Goal: Task Accomplishment & Management: Use online tool/utility

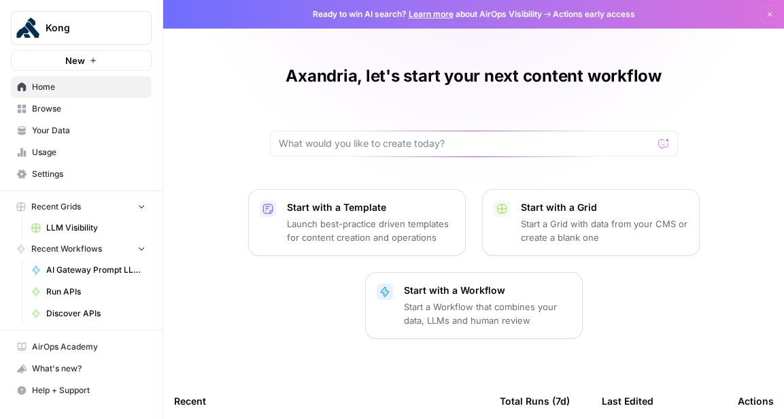
click at [61, 112] on span "Browse" at bounding box center [89, 109] width 114 height 12
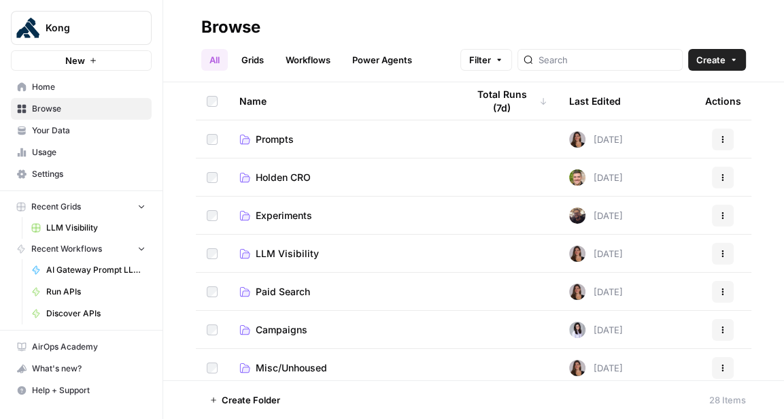
click at [288, 143] on span "Prompts" at bounding box center [275, 140] width 38 height 14
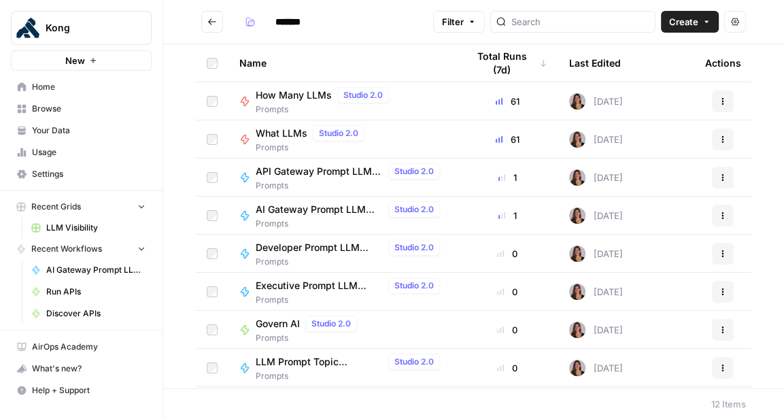
click at [214, 27] on button "Go back" at bounding box center [212, 22] width 22 height 22
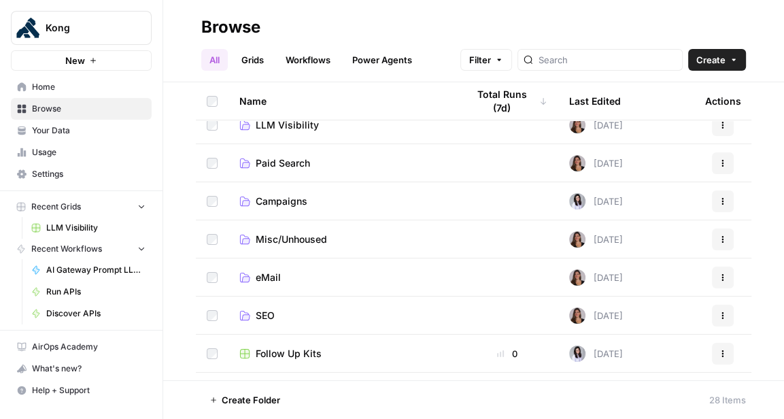
scroll to position [147, 0]
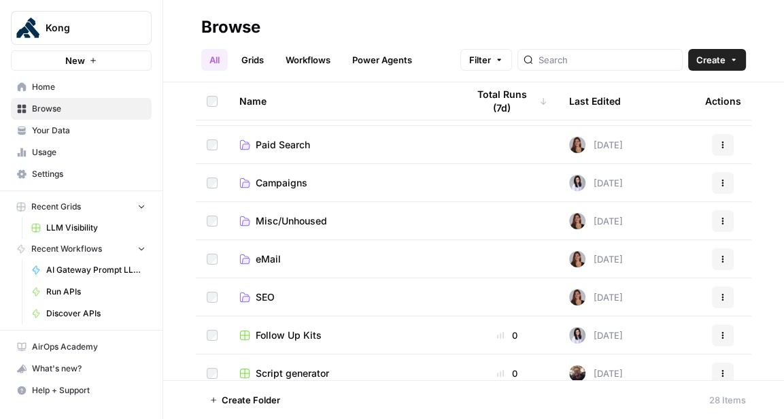
click at [274, 291] on span "SEO" at bounding box center [265, 297] width 19 height 14
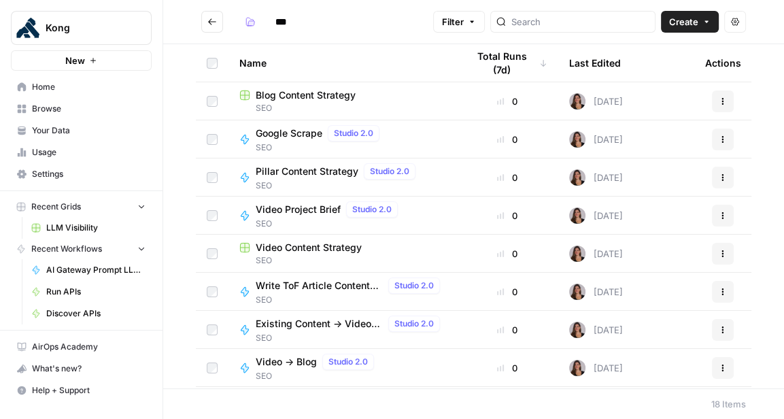
click at [286, 99] on span "Blog Content Strategy" at bounding box center [306, 95] width 100 height 14
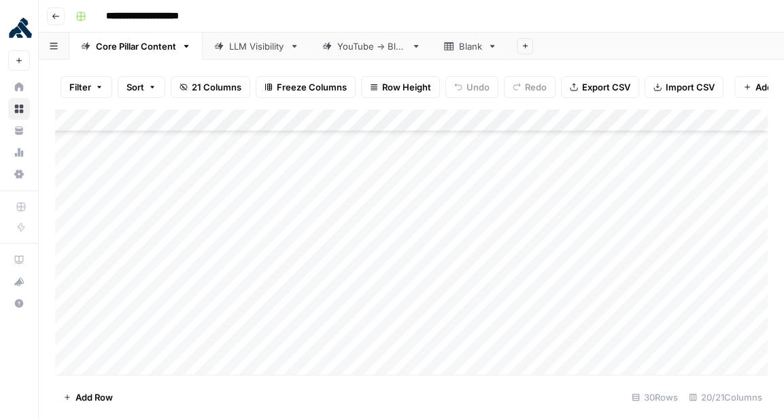
scroll to position [246, 0]
click at [185, 45] on icon "button" at bounding box center [186, 46] width 5 height 3
click at [231, 94] on span "Duplicate Sheet" at bounding box center [239, 91] width 65 height 14
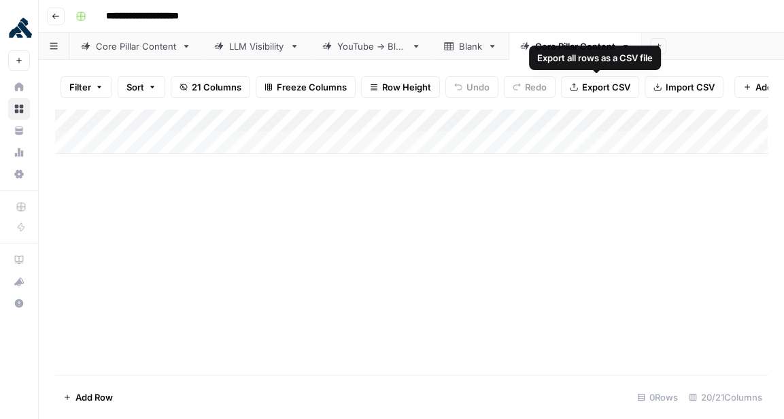
click at [582, 44] on div "Core Pillar Content" at bounding box center [575, 46] width 80 height 14
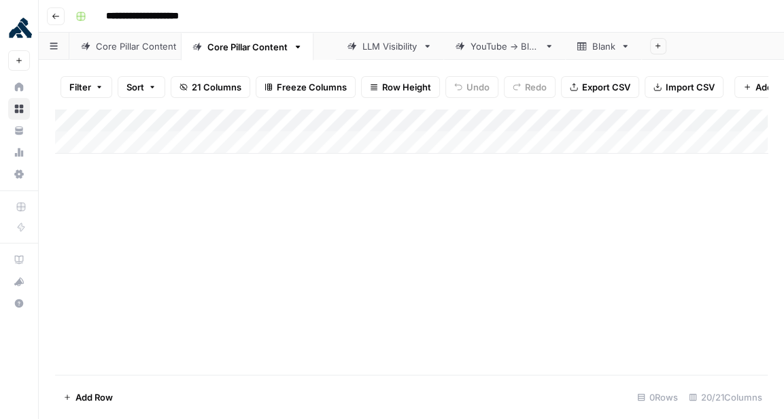
drag, startPoint x: 582, startPoint y: 44, endPoint x: 249, endPoint y: 45, distance: 333.2
click at [249, 45] on div "Core Pillar Content LLM Visibility YouTube -> Blog Blank Core Pillar Content Ad…" at bounding box center [411, 46] width 745 height 27
click at [250, 45] on div "Core Pillar Content" at bounding box center [269, 46] width 80 height 14
click at [305, 46] on input "**********" at bounding box center [268, 46] width 79 height 18
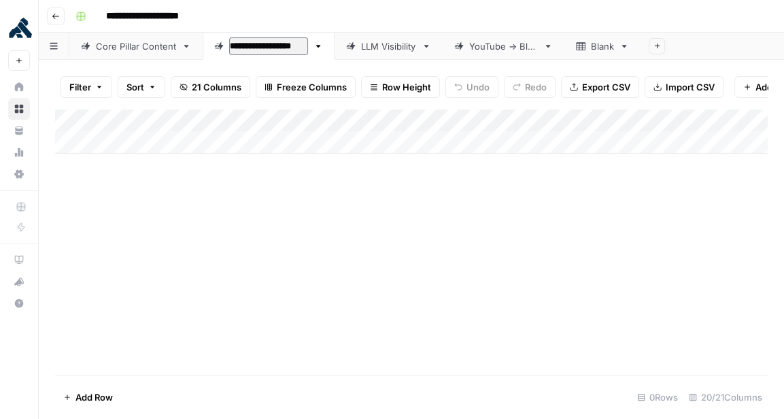
click at [305, 46] on input "**********" at bounding box center [268, 46] width 79 height 18
type input "**********"
click at [350, 219] on div "Add Column" at bounding box center [411, 242] width 713 height 266
click at [78, 118] on div "Add Column" at bounding box center [411, 131] width 713 height 45
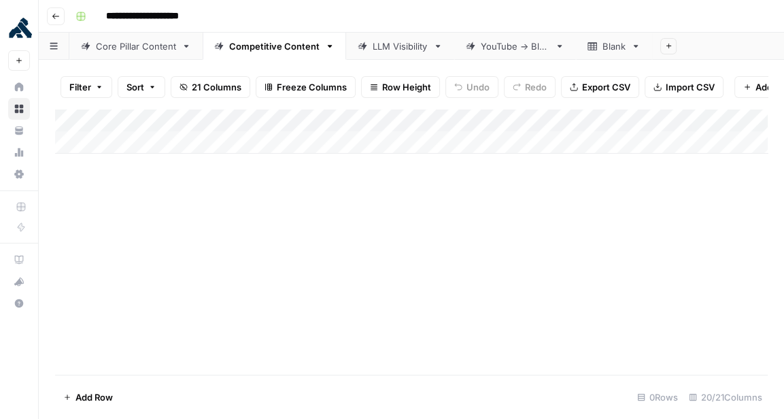
click at [79, 121] on div "Add Column" at bounding box center [411, 131] width 713 height 45
click at [148, 47] on div "Core Pillar Content" at bounding box center [136, 46] width 80 height 14
click at [284, 48] on div "Competitive Content" at bounding box center [274, 46] width 90 height 14
click at [168, 124] on div "Add Column" at bounding box center [411, 131] width 713 height 45
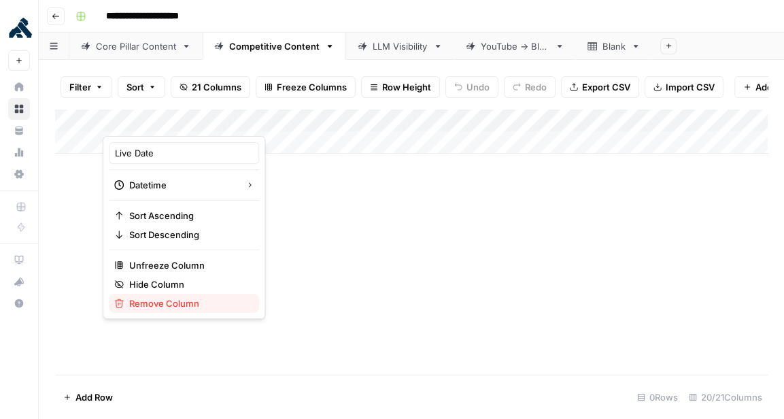
click at [169, 304] on span "Remove Column" at bounding box center [188, 304] width 119 height 14
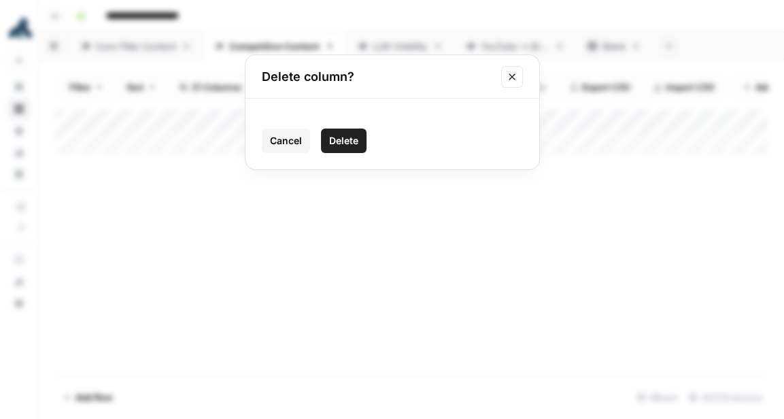
click at [345, 134] on span "Delete" at bounding box center [343, 141] width 29 height 14
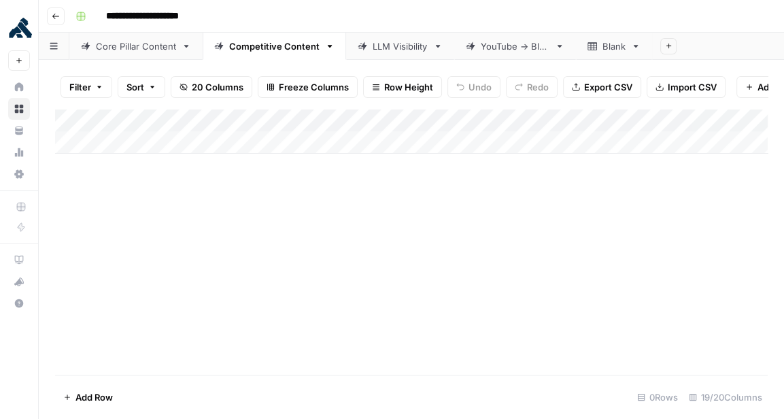
click at [173, 48] on div "Core Pillar Content" at bounding box center [136, 46] width 80 height 14
click at [166, 118] on div "Add Column" at bounding box center [411, 242] width 713 height 266
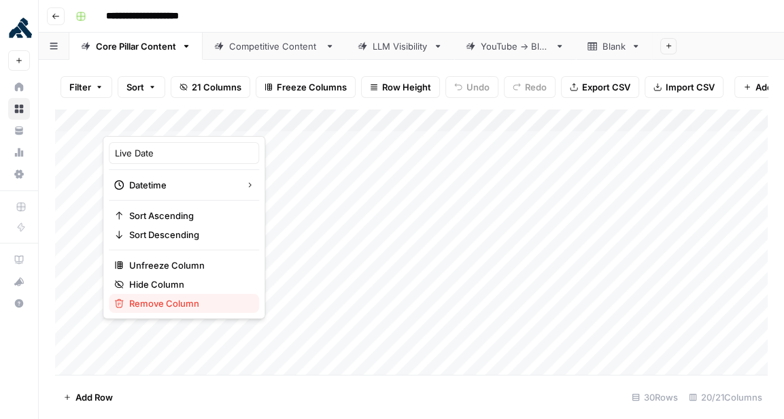
click at [176, 303] on span "Remove Column" at bounding box center [188, 304] width 119 height 14
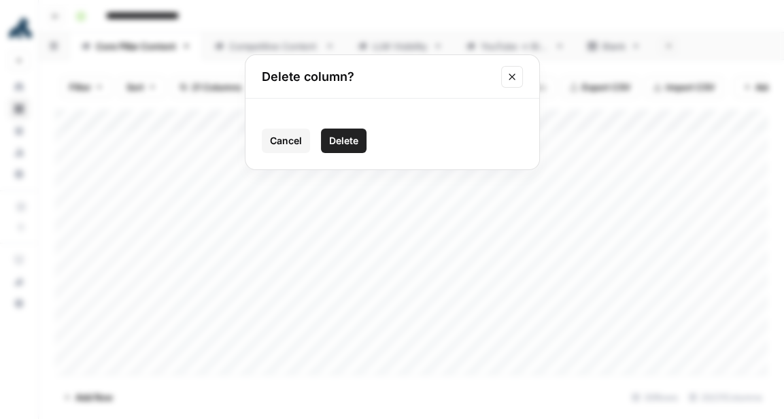
click at [346, 153] on div "Cancel Delete" at bounding box center [393, 134] width 294 height 71
click at [346, 148] on button "Delete" at bounding box center [344, 141] width 46 height 24
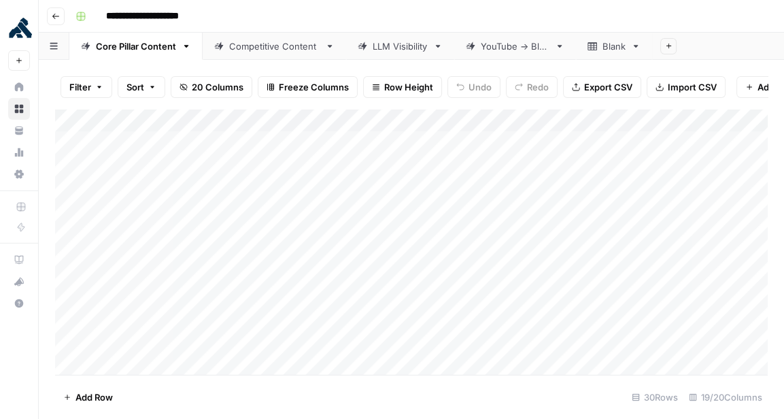
click at [265, 42] on div "Competitive Content" at bounding box center [274, 46] width 90 height 14
click at [240, 140] on div "Add Column" at bounding box center [411, 131] width 713 height 45
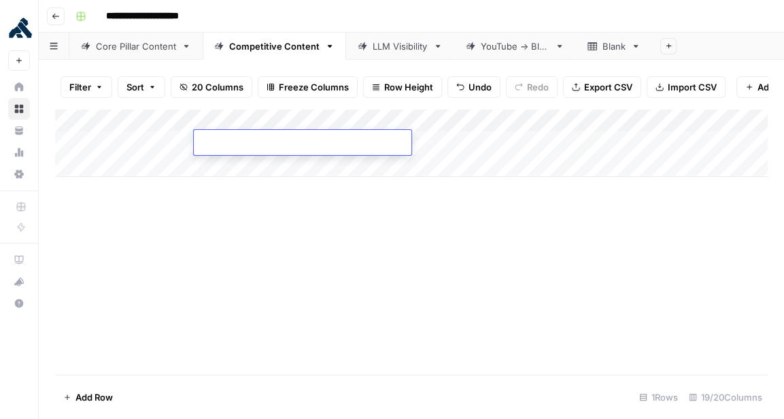
type textarea "**********"
click at [316, 243] on div "Add Column" at bounding box center [411, 242] width 713 height 266
click at [365, 142] on div "Add Column" at bounding box center [411, 143] width 713 height 68
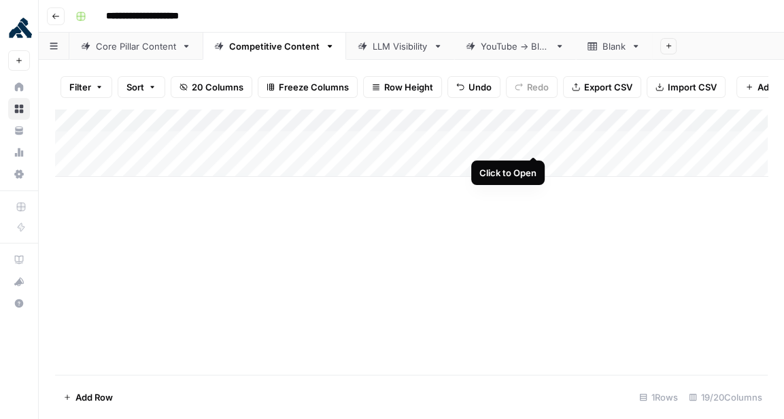
click at [535, 142] on div "Add Column" at bounding box center [411, 143] width 713 height 68
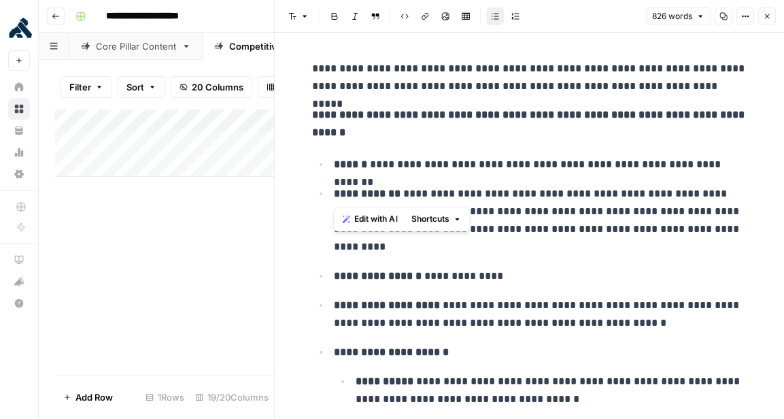
drag, startPoint x: 363, startPoint y: 163, endPoint x: 544, endPoint y: 177, distance: 181.4
click at [568, 196] on p "**********" at bounding box center [540, 220] width 413 height 71
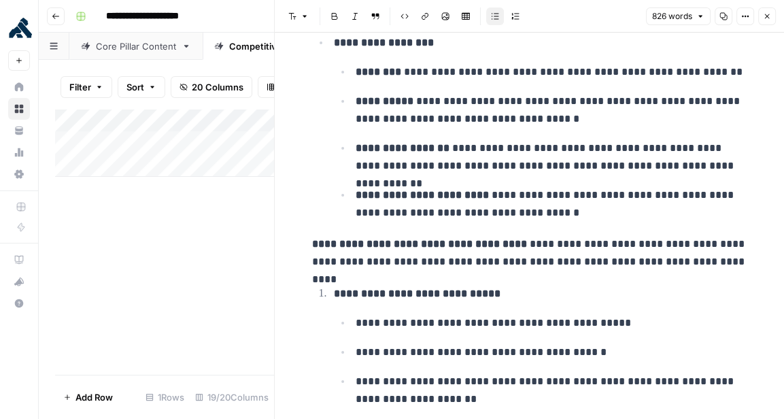
scroll to position [339, 0]
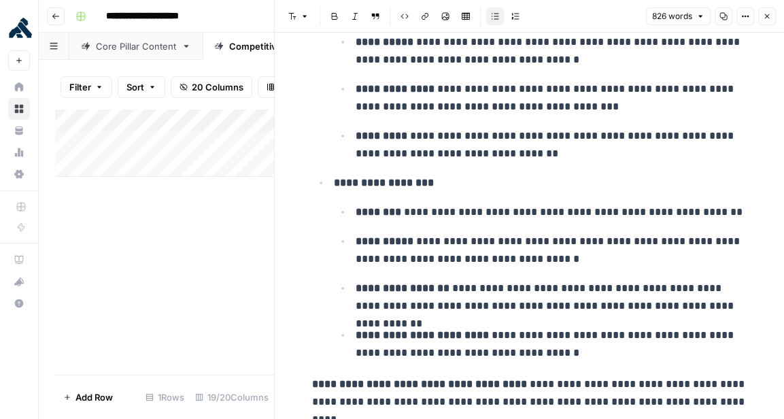
click at [771, 14] on icon "button" at bounding box center [767, 16] width 8 height 8
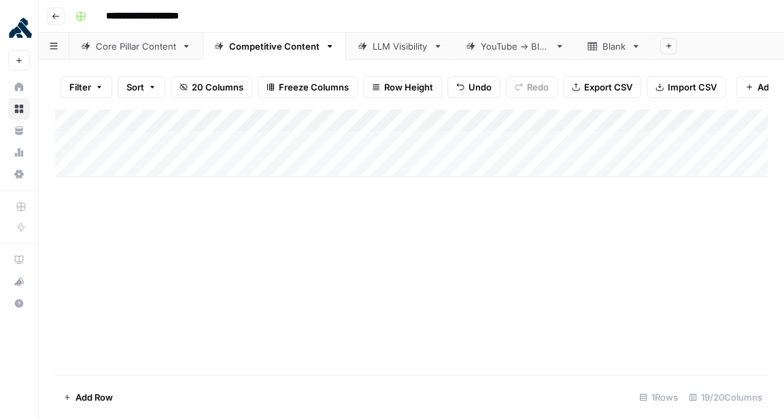
click at [579, 139] on div "Add Column" at bounding box center [411, 143] width 713 height 68
type textarea "**********"
click at [620, 250] on div "Add Column" at bounding box center [411, 242] width 713 height 266
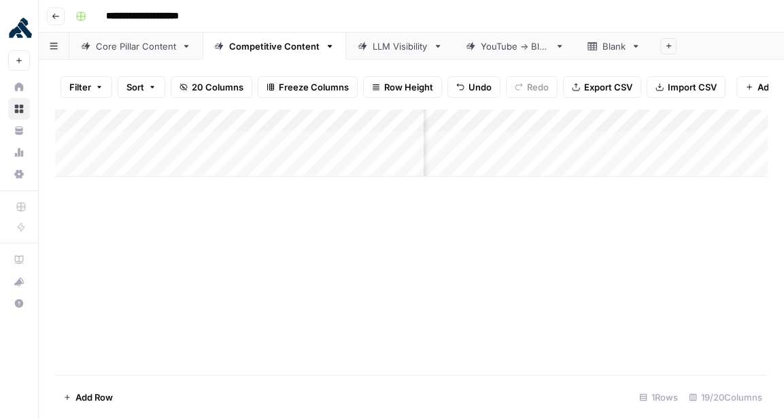
click at [583, 144] on div "Add Column" at bounding box center [411, 143] width 713 height 68
click at [583, 144] on textarea at bounding box center [631, 143] width 218 height 19
type textarea "**********"
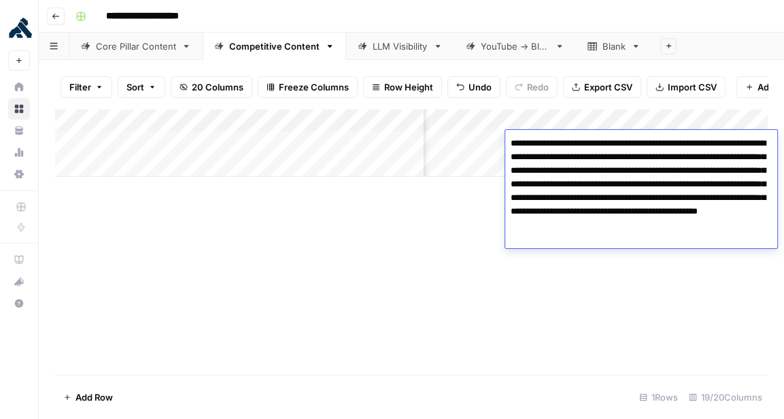
click at [655, 305] on div "Add Column" at bounding box center [411, 242] width 713 height 266
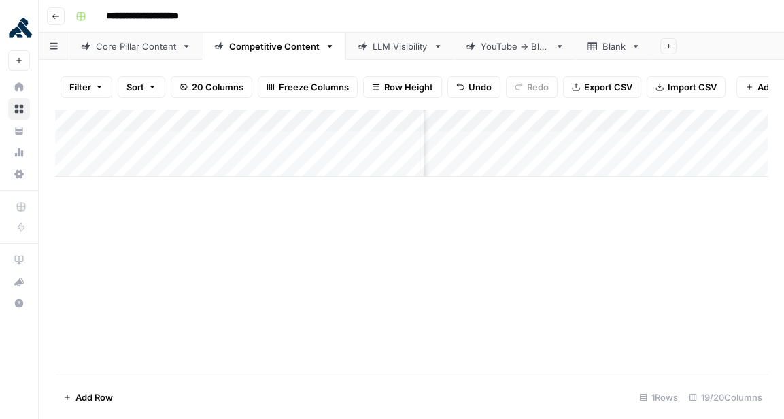
click at [661, 143] on div "Add Column" at bounding box center [411, 143] width 713 height 68
click at [656, 140] on div "Add Column" at bounding box center [411, 143] width 713 height 68
click at [656, 140] on textarea at bounding box center [669, 143] width 218 height 19
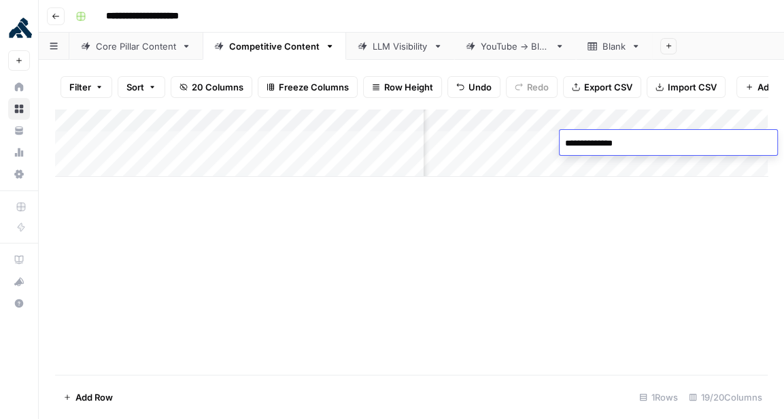
click at [566, 142] on textarea "**********" at bounding box center [669, 143] width 218 height 19
type textarea "**********"
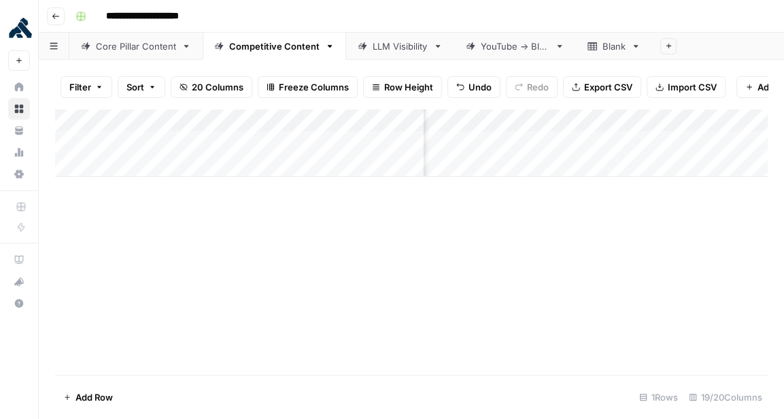
click at [573, 265] on div "Add Column" at bounding box center [411, 242] width 713 height 266
click at [502, 139] on div "Add Column" at bounding box center [411, 143] width 713 height 68
click at [502, 139] on textarea at bounding box center [566, 143] width 218 height 19
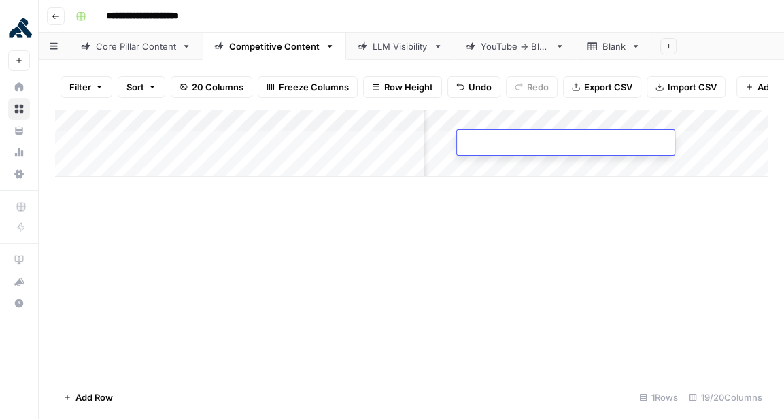
type textarea "**********"
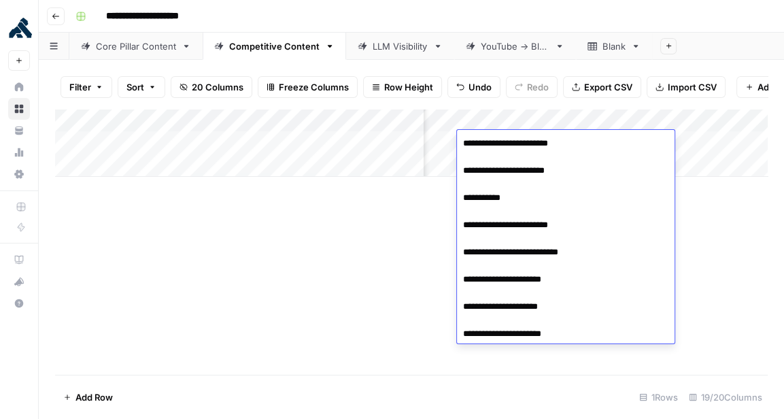
click at [434, 284] on div "Add Column" at bounding box center [411, 242] width 713 height 266
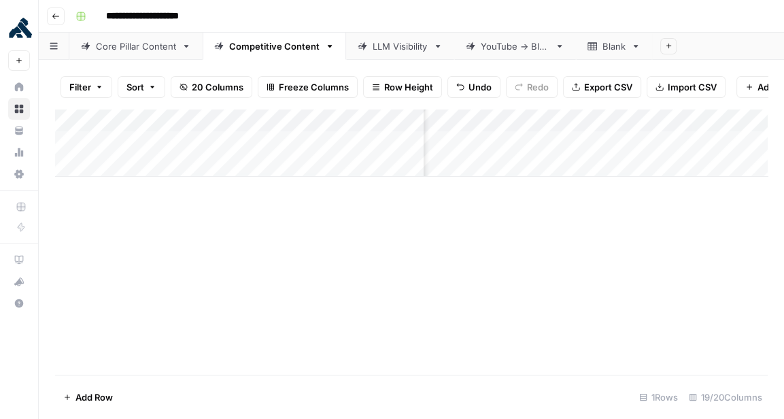
click at [559, 139] on div "Add Column" at bounding box center [411, 143] width 713 height 68
type textarea "**********"
click at [455, 268] on div "Add Column" at bounding box center [411, 242] width 713 height 266
click at [654, 140] on div "Add Column" at bounding box center [411, 143] width 713 height 68
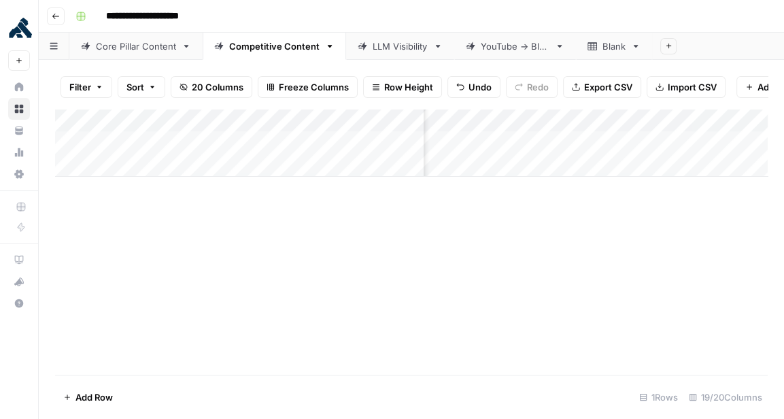
click at [658, 148] on div "Add Column" at bounding box center [411, 143] width 713 height 68
click at [658, 147] on textarea at bounding box center [669, 143] width 218 height 19
type textarea "**********"
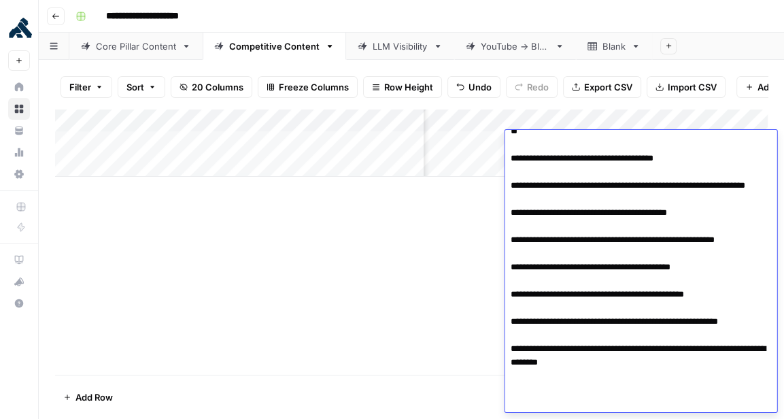
scroll to position [0, 0]
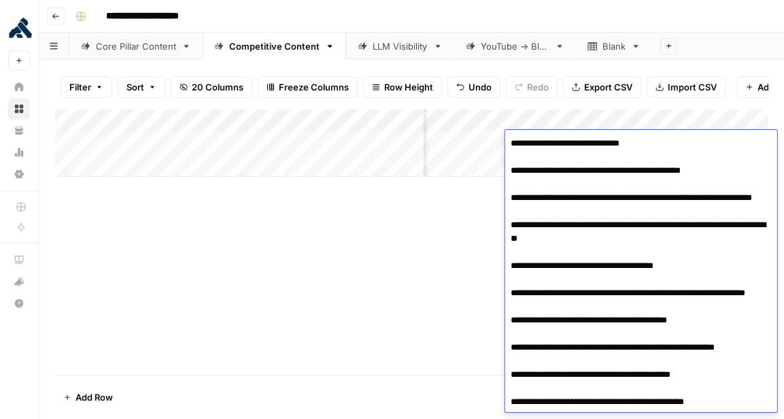
click at [428, 273] on div "Add Column" at bounding box center [411, 242] width 713 height 266
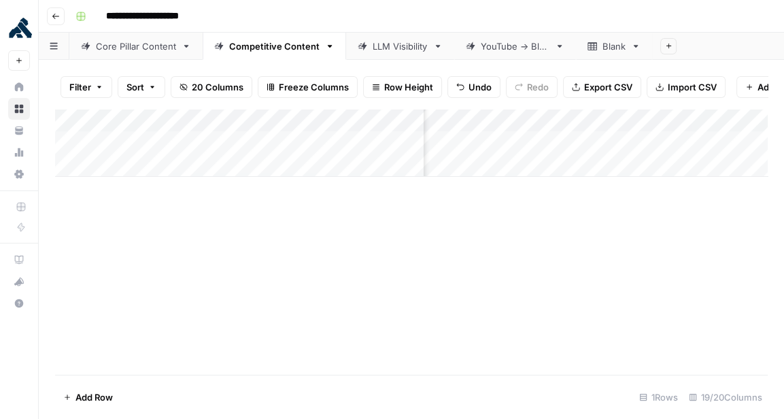
scroll to position [0, 856]
click at [494, 137] on div "Add Column" at bounding box center [411, 143] width 713 height 68
click at [619, 140] on div "Add Column" at bounding box center [411, 143] width 713 height 68
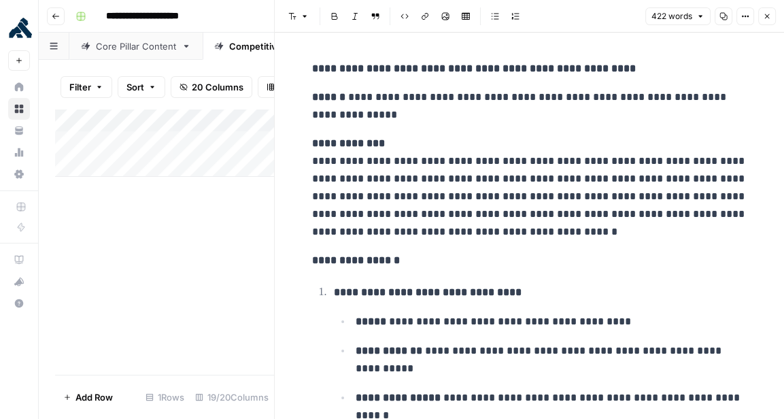
drag, startPoint x: 372, startPoint y: 95, endPoint x: 524, endPoint y: 113, distance: 152.8
click at [522, 112] on p "**********" at bounding box center [529, 105] width 435 height 35
click at [549, 118] on p "**********" at bounding box center [529, 105] width 435 height 35
drag, startPoint x: 447, startPoint y: 95, endPoint x: 591, endPoint y: 142, distance: 151.2
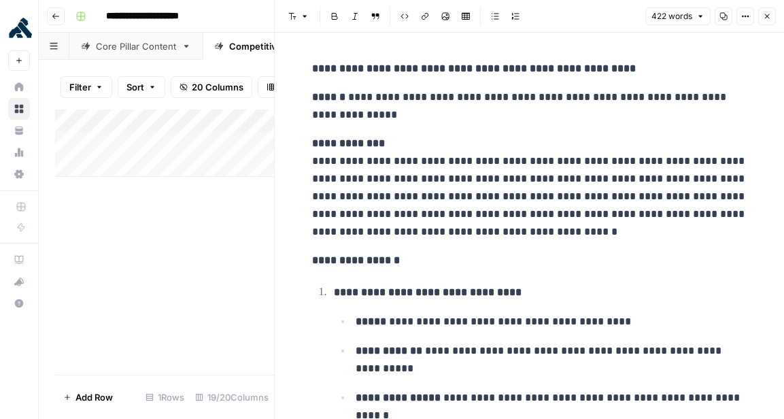
click at [650, 155] on p "**********" at bounding box center [529, 188] width 435 height 106
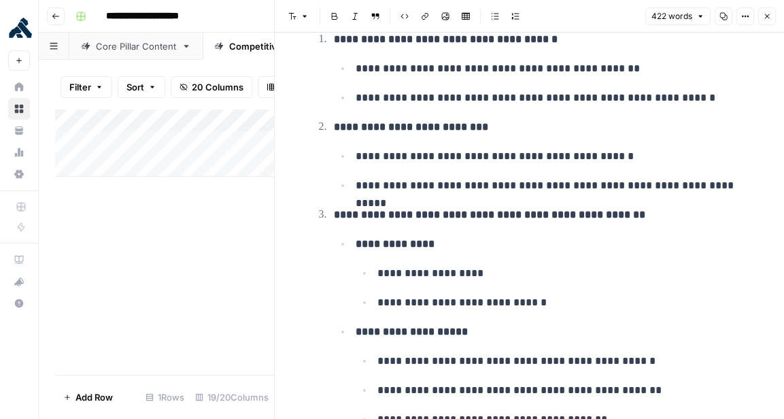
scroll to position [688, 0]
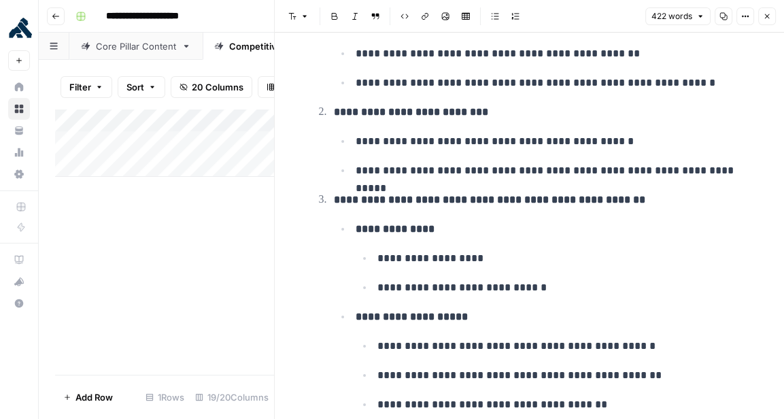
click at [770, 23] on button "Close" at bounding box center [767, 16] width 18 height 18
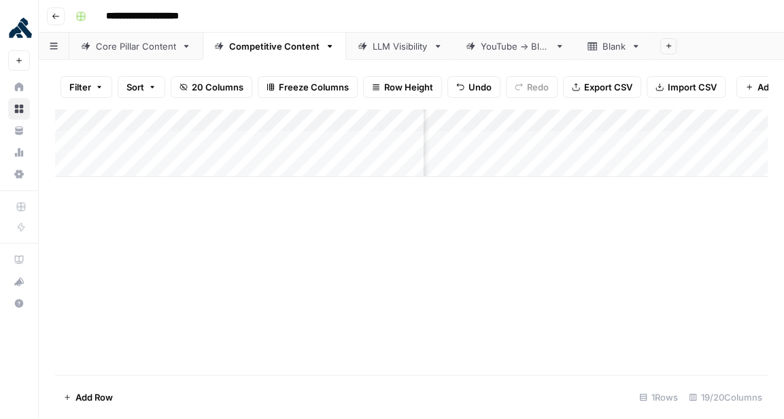
click at [689, 143] on div "Add Column" at bounding box center [411, 143] width 713 height 68
click at [182, 120] on div "Add Column" at bounding box center [411, 143] width 713 height 68
click at [322, 288] on div "Add Column" at bounding box center [411, 242] width 713 height 266
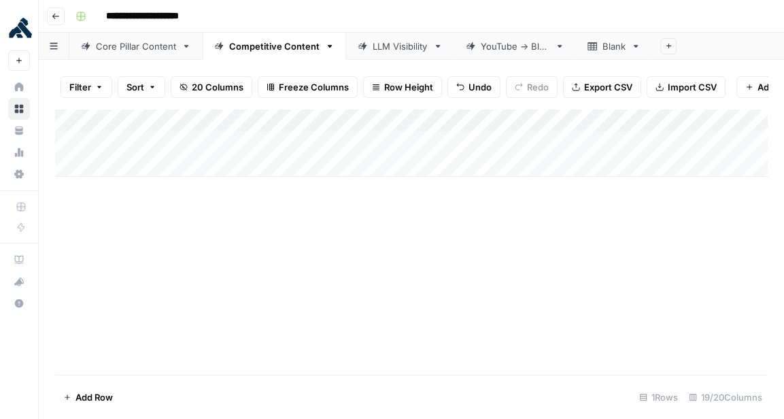
click at [750, 85] on button "Add Column" at bounding box center [778, 87] width 82 height 22
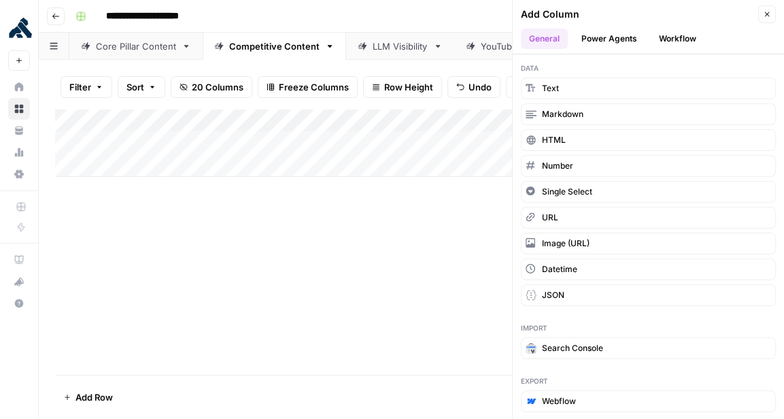
click at [445, 205] on div "Add Column" at bounding box center [411, 242] width 713 height 266
click at [587, 82] on button "Text" at bounding box center [648, 89] width 255 height 22
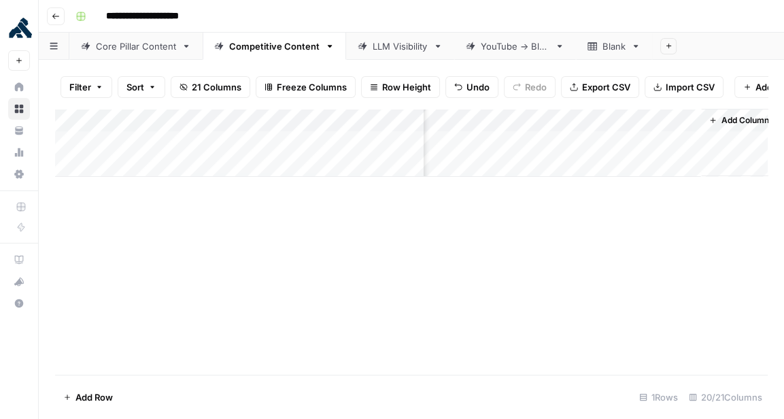
scroll to position [0, 1890]
click at [103, 86] on button "Filter" at bounding box center [87, 87] width 52 height 22
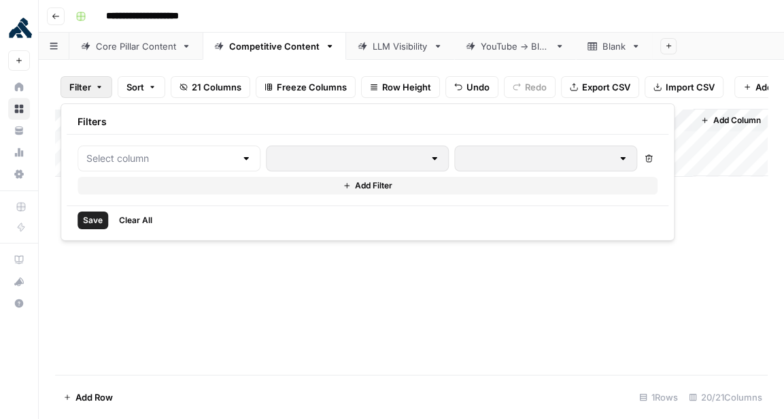
click at [143, 82] on span "Sort" at bounding box center [135, 87] width 18 height 14
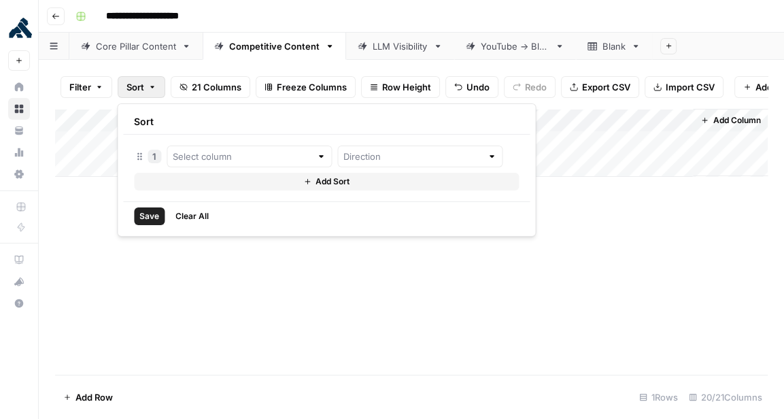
click at [144, 82] on button "Sort" at bounding box center [142, 87] width 48 height 22
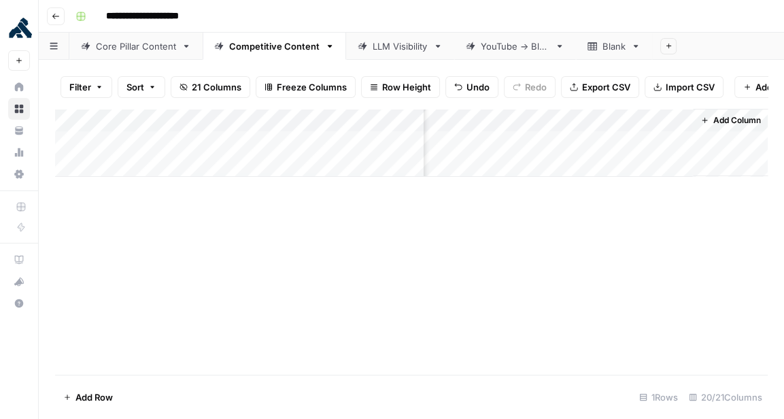
click at [595, 121] on div "Add Column" at bounding box center [411, 143] width 713 height 68
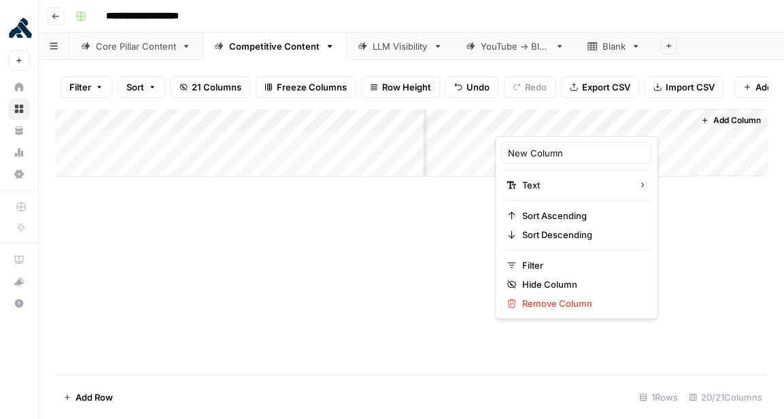
click at [596, 121] on div at bounding box center [593, 122] width 197 height 27
click at [543, 116] on div at bounding box center [593, 122] width 197 height 27
click at [211, 77] on button "21 Columns" at bounding box center [211, 87] width 80 height 22
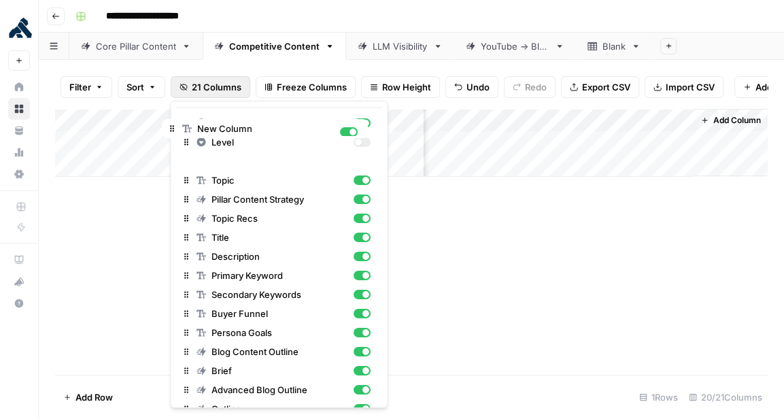
scroll to position [0, 0]
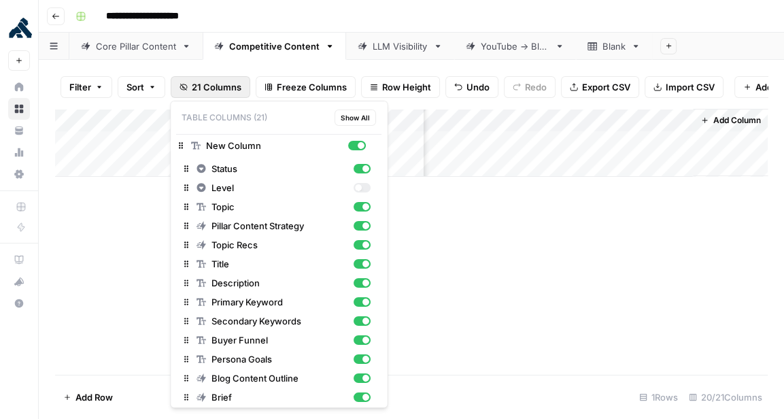
drag, startPoint x: 184, startPoint y: 392, endPoint x: 178, endPoint y: 141, distance: 251.0
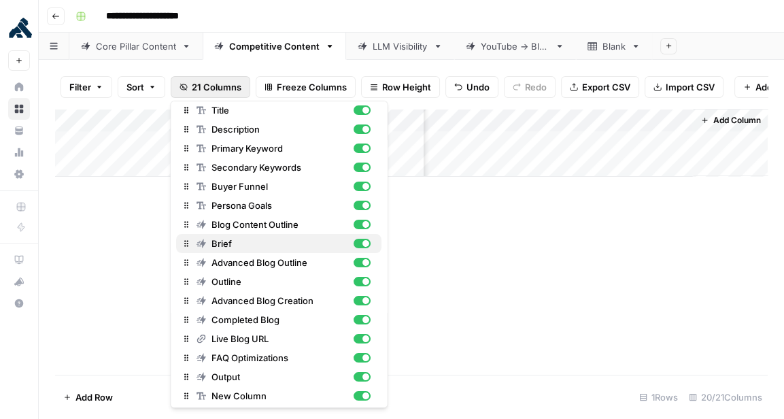
scroll to position [137, 0]
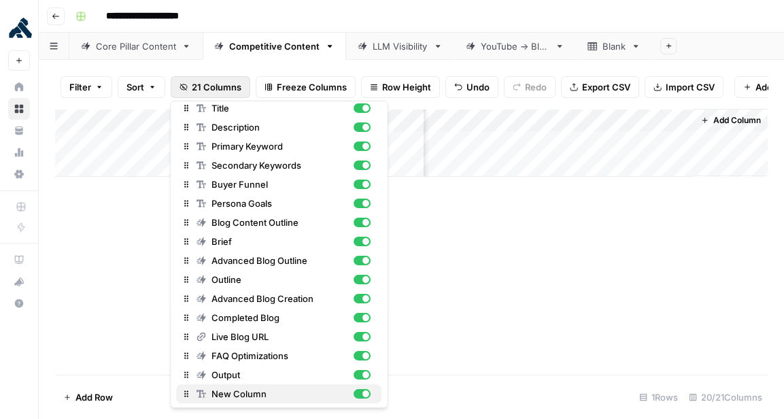
click at [236, 388] on span "New Column" at bounding box center [279, 394] width 137 height 14
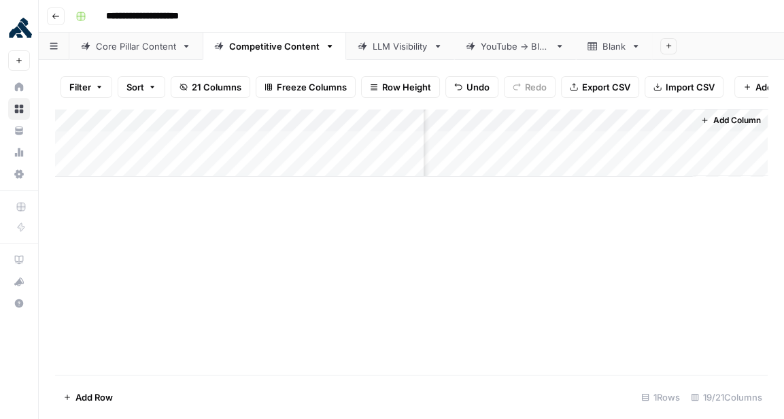
click at [504, 267] on div "Add Column" at bounding box center [411, 242] width 713 height 266
click at [393, 122] on div "Add Column" at bounding box center [411, 143] width 713 height 68
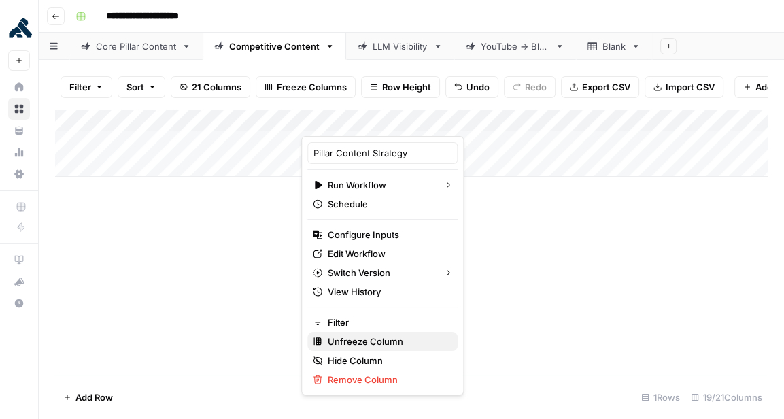
click at [390, 333] on button "Unfreeze Column" at bounding box center [382, 341] width 150 height 19
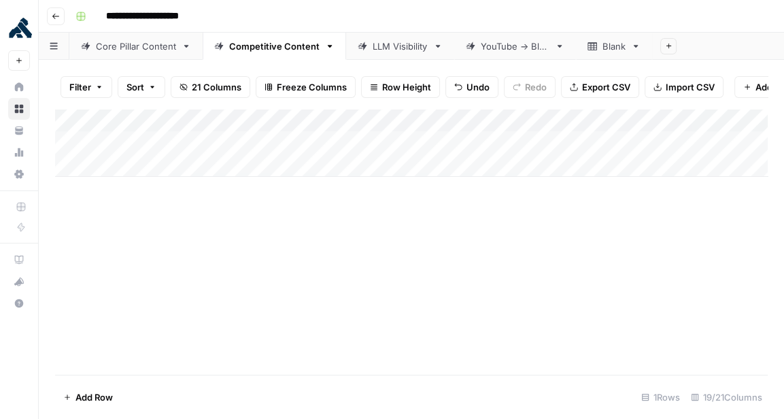
click at [291, 121] on div "Add Column" at bounding box center [411, 143] width 713 height 68
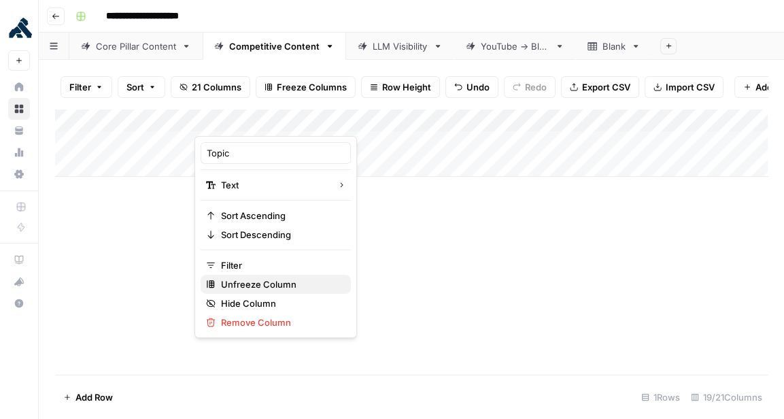
click at [293, 282] on span "Unfreeze Column" at bounding box center [280, 284] width 119 height 14
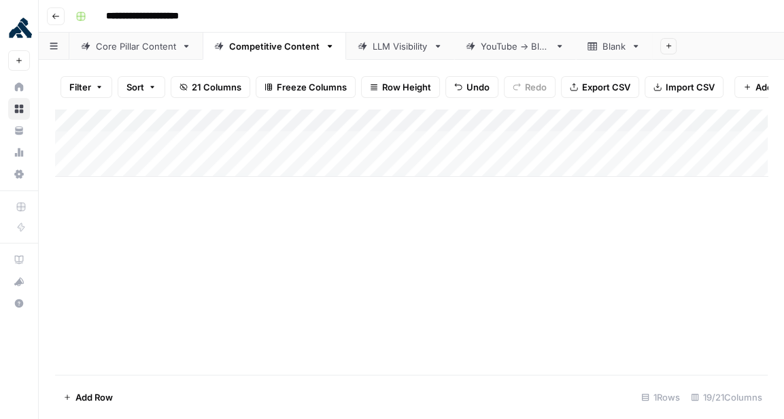
click at [186, 122] on div "Add Column" at bounding box center [411, 143] width 713 height 68
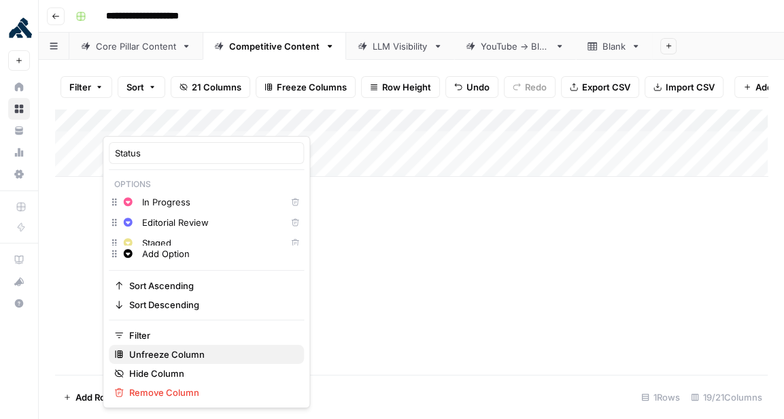
click at [213, 355] on span "Unfreeze Column" at bounding box center [211, 355] width 164 height 14
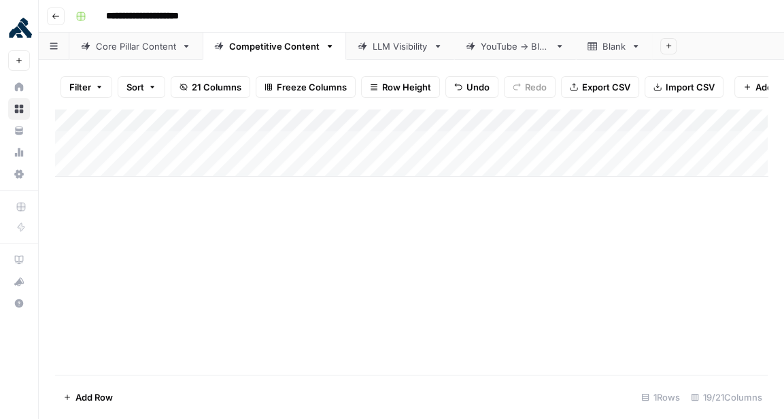
click at [150, 85] on icon "button" at bounding box center [152, 87] width 8 height 8
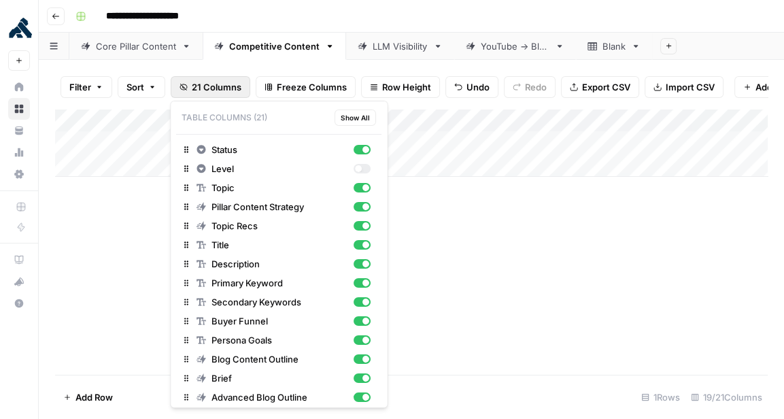
click at [205, 84] on span "21 Columns" at bounding box center [217, 87] width 50 height 14
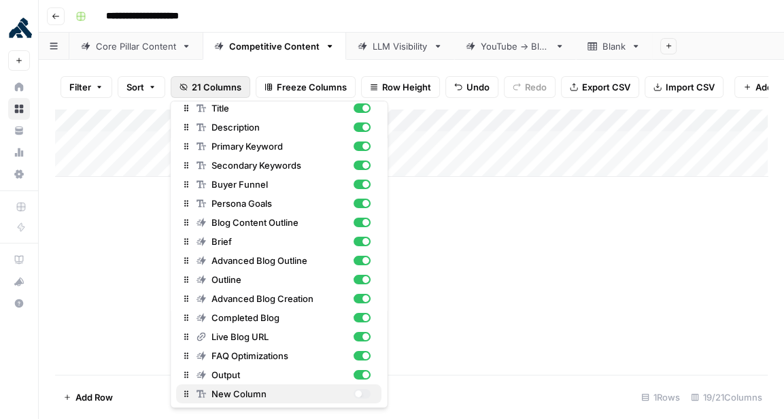
click at [364, 392] on div "button" at bounding box center [362, 394] width 17 height 10
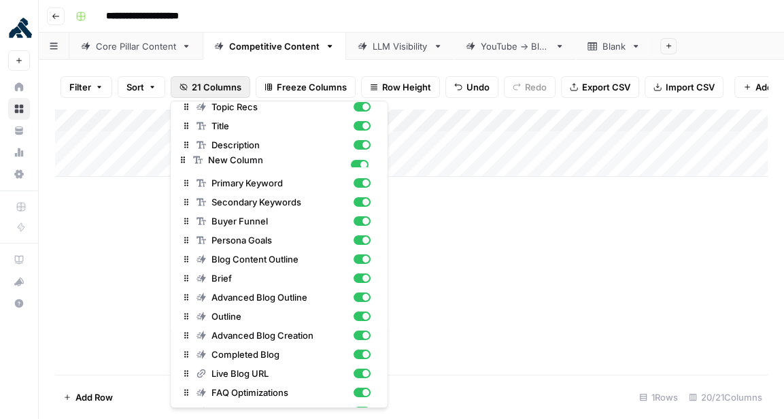
scroll to position [0, 0]
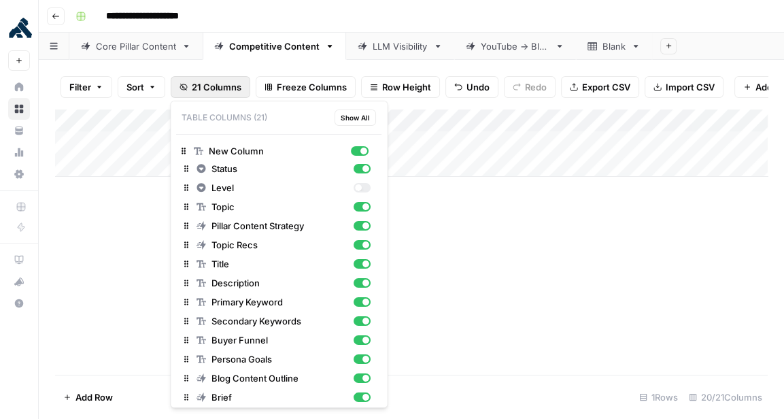
drag, startPoint x: 187, startPoint y: 393, endPoint x: 184, endPoint y: 146, distance: 246.9
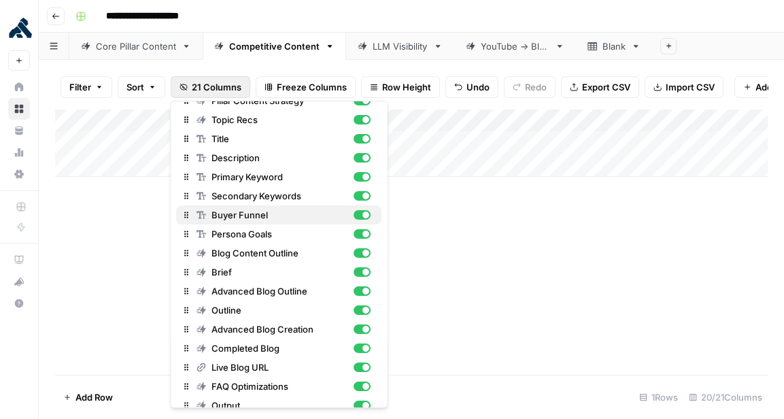
scroll to position [137, 0]
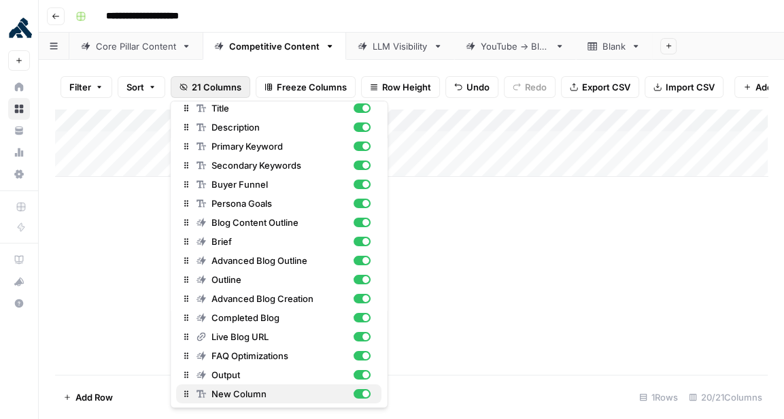
click at [304, 399] on span "New Column" at bounding box center [279, 394] width 137 height 14
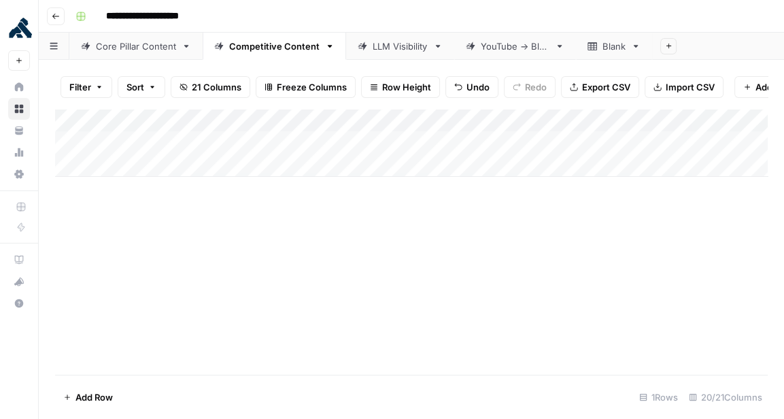
click at [516, 288] on div "Add Column" at bounding box center [411, 242] width 713 height 266
click at [562, 122] on div "Add Column" at bounding box center [411, 143] width 713 height 68
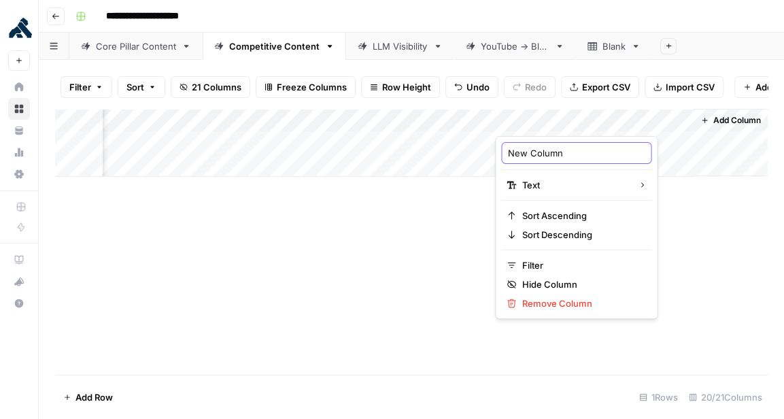
click at [559, 157] on input "New Column" at bounding box center [576, 153] width 138 height 14
type input "Competitor"
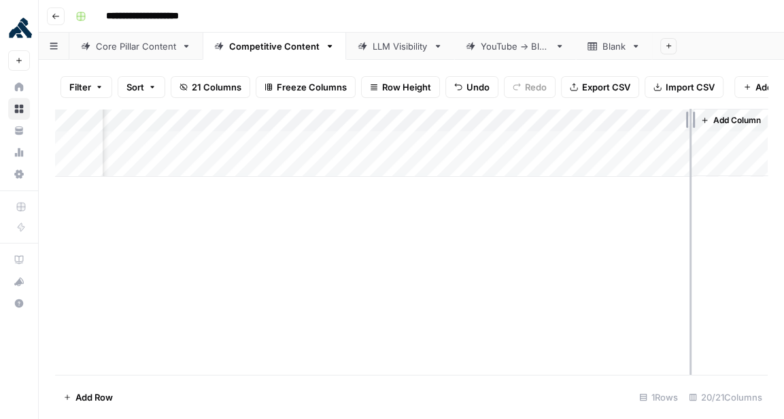
drag, startPoint x: 690, startPoint y: 119, endPoint x: 625, endPoint y: 119, distance: 64.6
click at [626, 119] on div "Add Column" at bounding box center [411, 143] width 713 height 68
drag, startPoint x: 608, startPoint y: 116, endPoint x: 188, endPoint y: 125, distance: 420.4
click at [188, 125] on div "Add Column" at bounding box center [411, 143] width 713 height 68
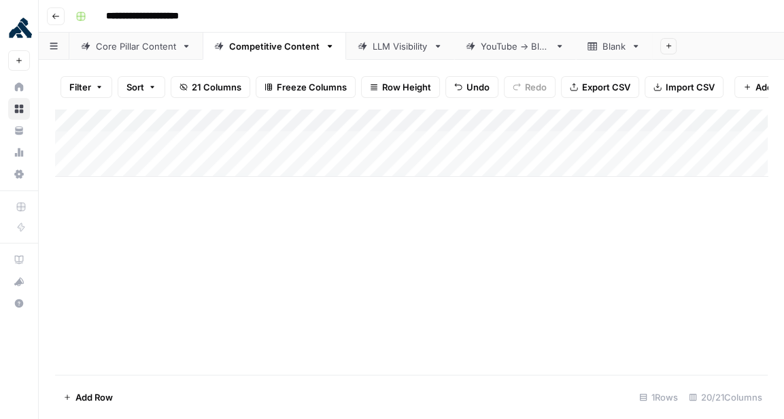
click at [184, 135] on div "Add Column" at bounding box center [411, 143] width 713 height 68
click at [184, 136] on div "Add Column" at bounding box center [411, 143] width 713 height 68
type textarea "*******"
click at [270, 255] on div "Add Column" at bounding box center [411, 242] width 713 height 266
click at [277, 250] on div "Add Column" at bounding box center [411, 242] width 713 height 266
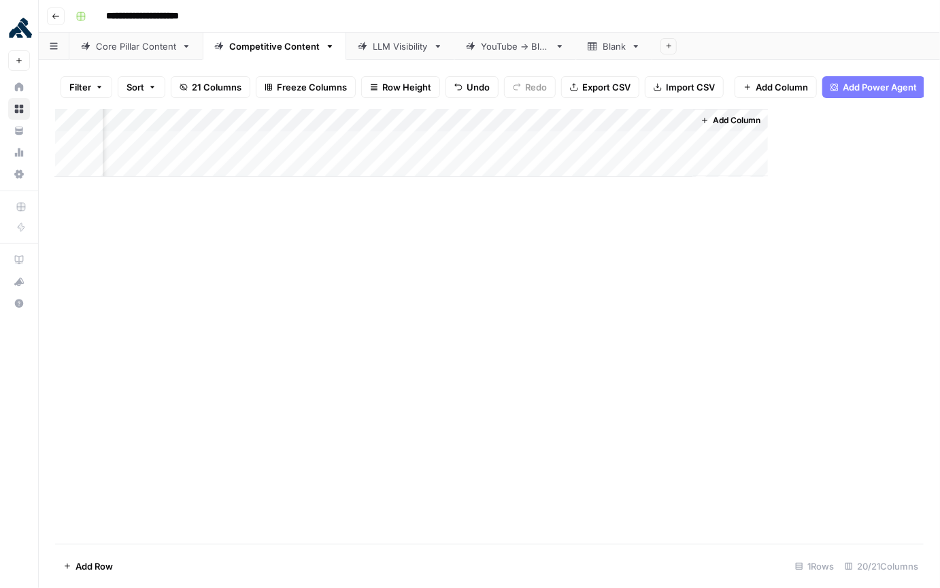
scroll to position [0, 1669]
click at [224, 141] on div "Add Column" at bounding box center [489, 143] width 868 height 68
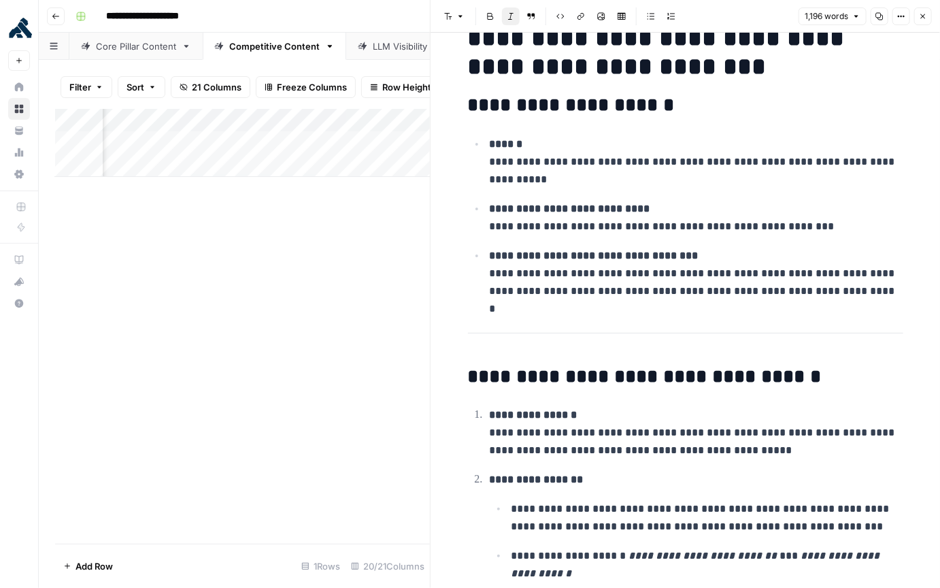
scroll to position [203, 0]
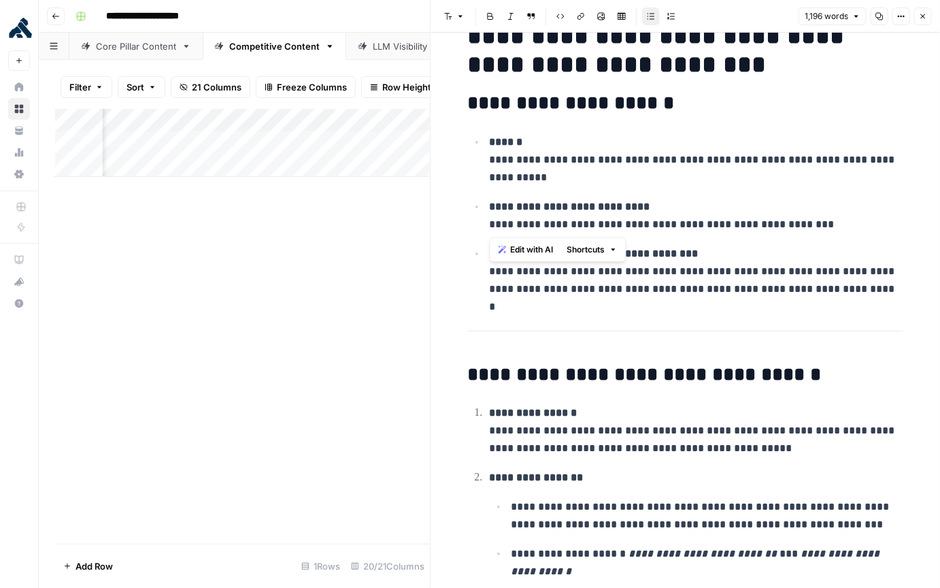
drag, startPoint x: 490, startPoint y: 227, endPoint x: 701, endPoint y: 226, distance: 211.5
click at [702, 226] on p "**********" at bounding box center [696, 215] width 413 height 35
click at [741, 239] on ul "**********" at bounding box center [685, 215] width 435 height 165
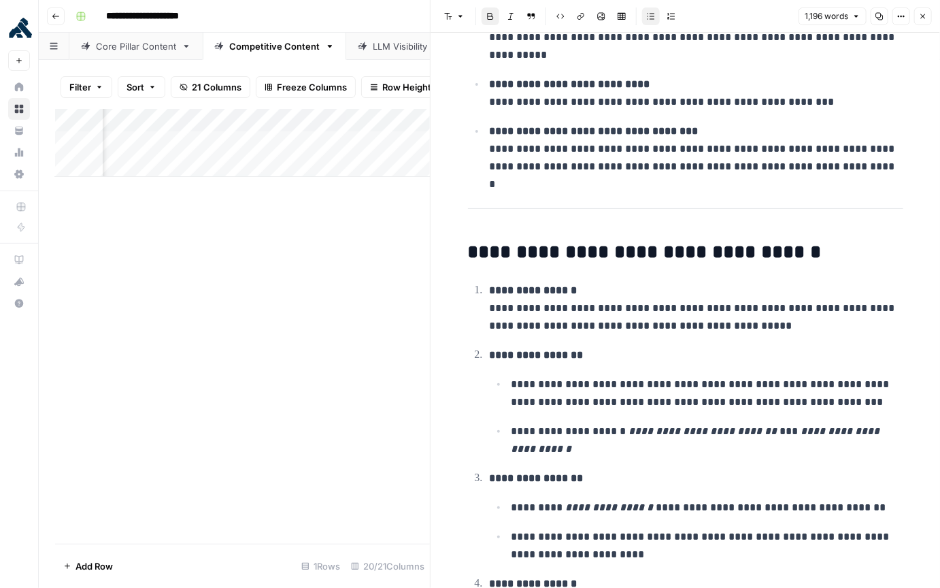
scroll to position [0, 0]
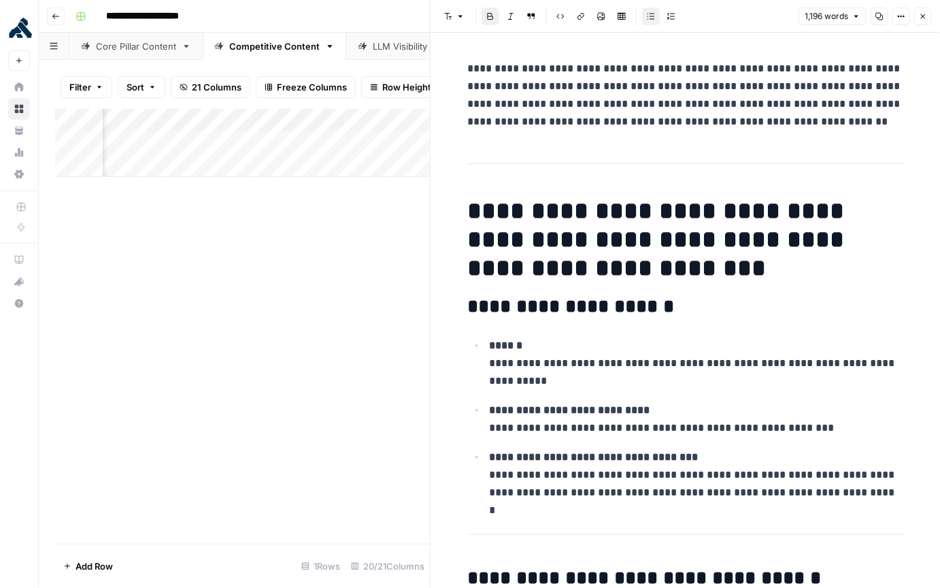
click at [783, 12] on icon "button" at bounding box center [923, 16] width 8 height 8
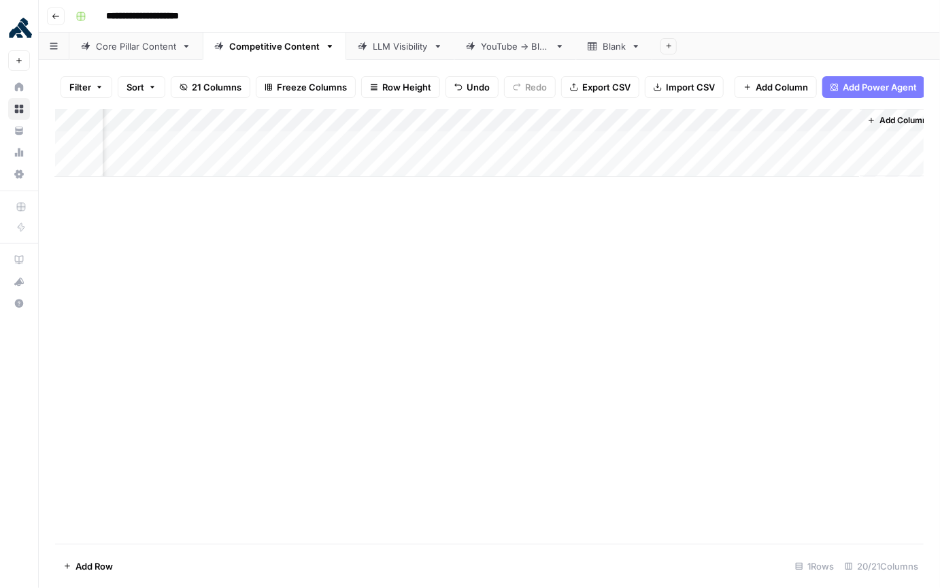
scroll to position [0, 1653]
click at [314, 141] on div "Add Column" at bounding box center [489, 143] width 868 height 68
click at [168, 165] on div "Add Column" at bounding box center [489, 143] width 868 height 68
type textarea "******"
click at [243, 323] on div "Add Column" at bounding box center [489, 326] width 868 height 435
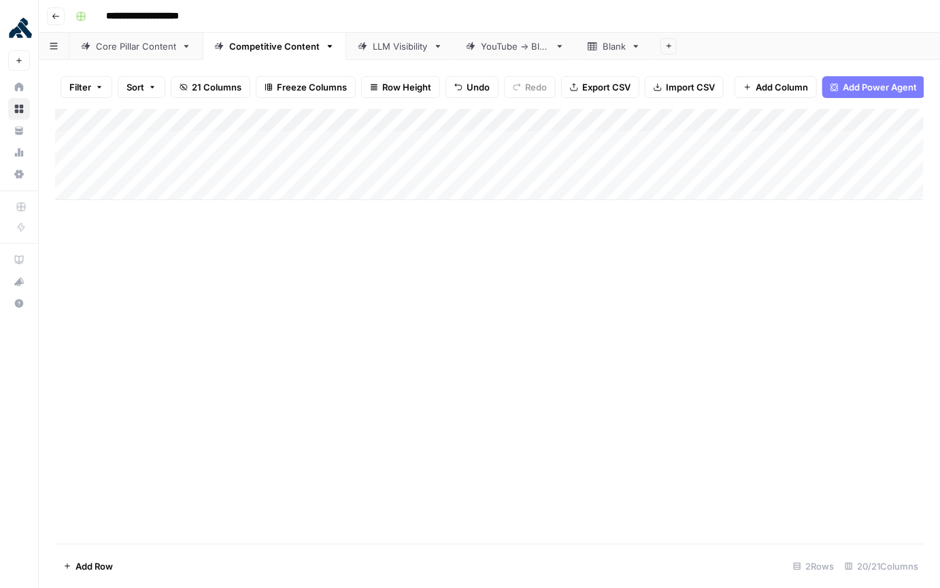
click at [365, 165] on div "Add Column" at bounding box center [489, 154] width 868 height 91
type textarea "**********"
click at [463, 267] on div "Add Column" at bounding box center [489, 326] width 868 height 435
click at [592, 166] on div "Add Column" at bounding box center [489, 154] width 868 height 91
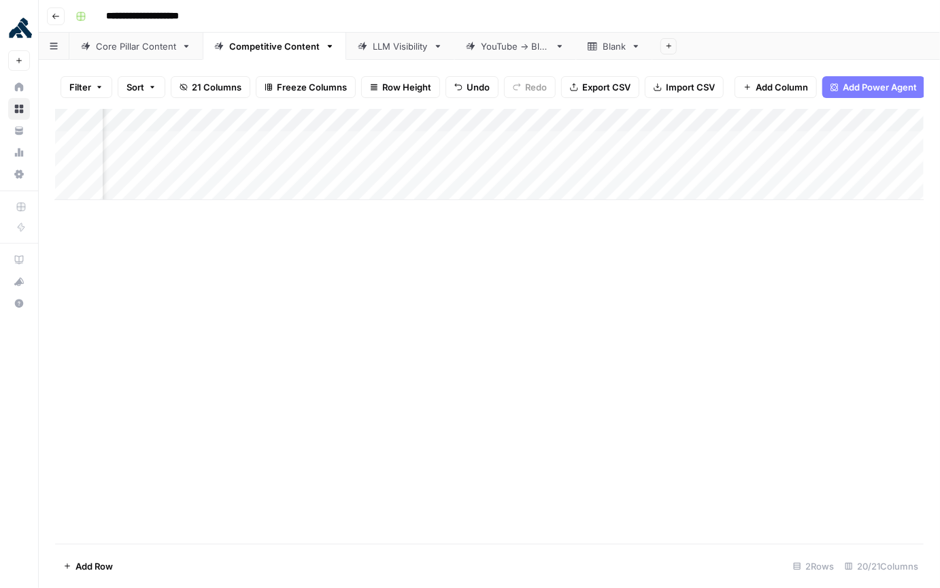
scroll to position [0, 248]
click at [420, 118] on div "Add Column" at bounding box center [489, 154] width 868 height 91
click at [400, 228] on span "Hide Column" at bounding box center [391, 235] width 119 height 14
click at [279, 120] on div "Add Column" at bounding box center [489, 154] width 868 height 91
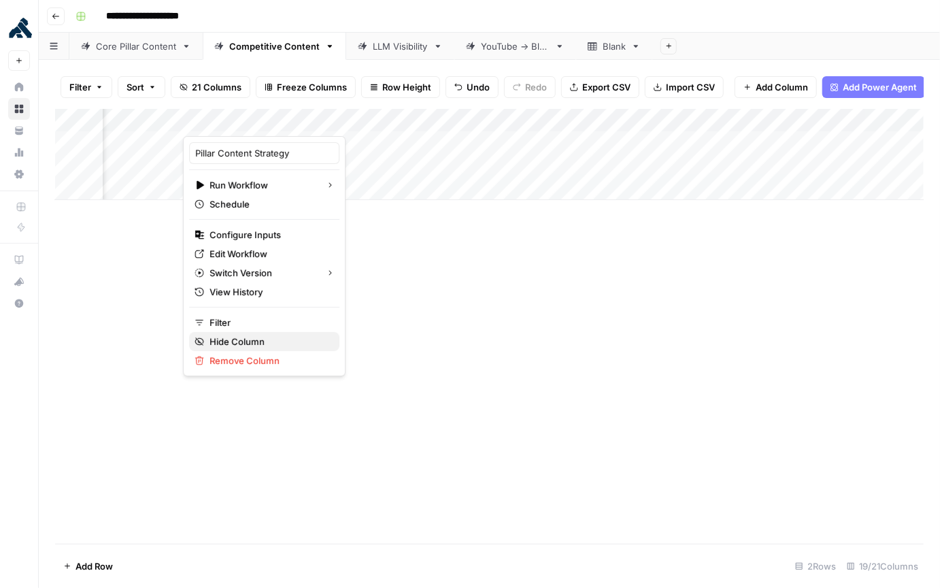
click at [262, 337] on span "Hide Column" at bounding box center [268, 342] width 119 height 14
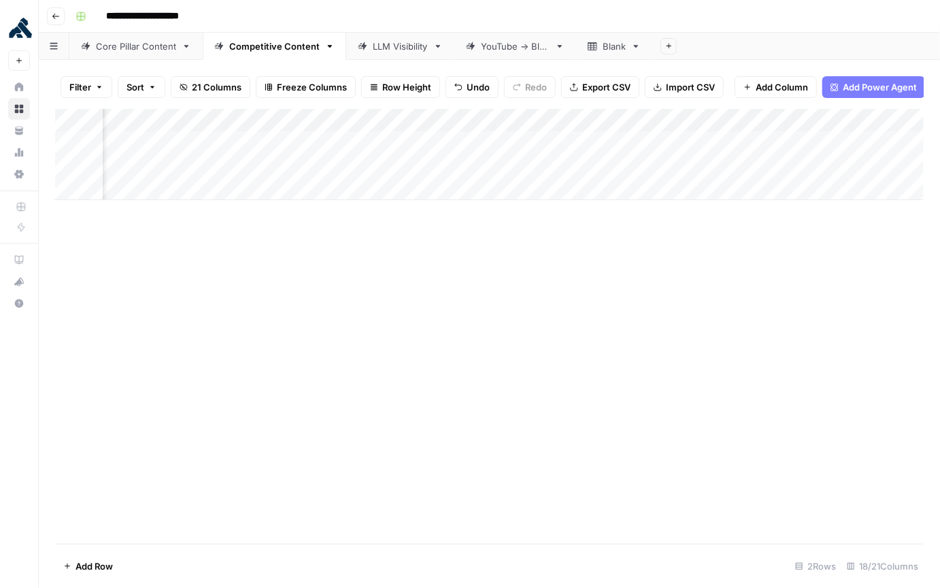
scroll to position [0, 63]
click at [359, 121] on div "Add Column" at bounding box center [489, 154] width 868 height 91
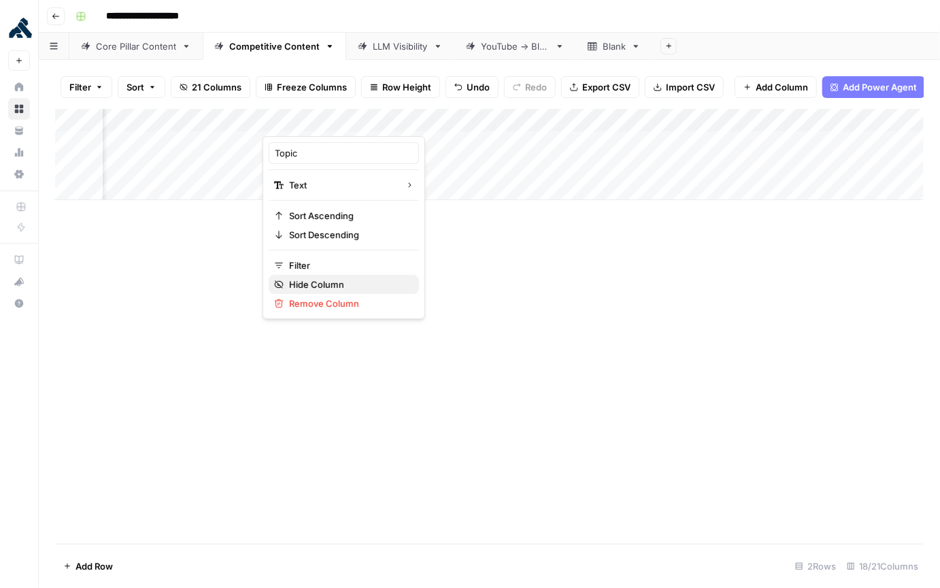
click at [335, 280] on span "Hide Column" at bounding box center [348, 284] width 119 height 14
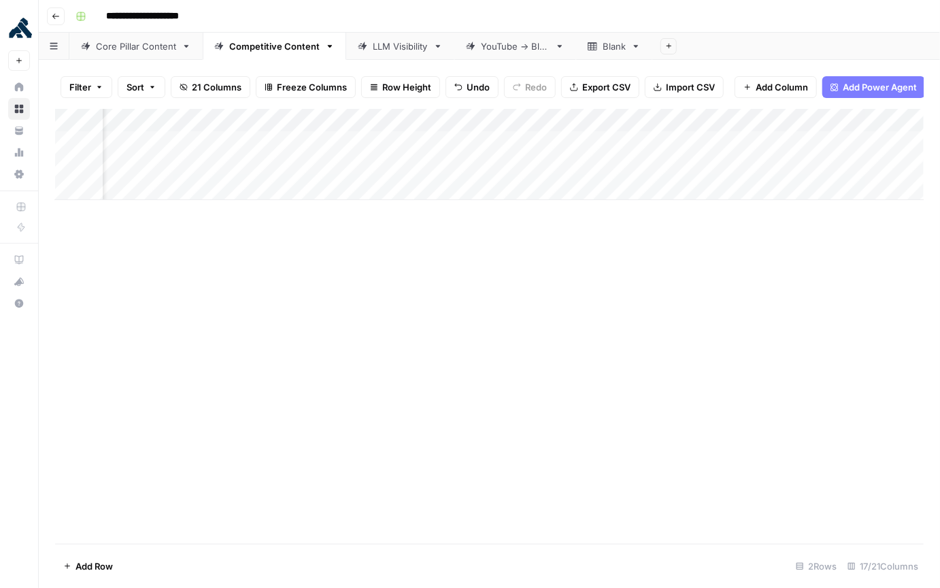
click at [399, 158] on div "Add Column" at bounding box center [489, 154] width 868 height 91
click at [445, 164] on div "Add Column" at bounding box center [489, 154] width 868 height 91
click at [445, 164] on textarea at bounding box center [394, 166] width 265 height 19
type textarea "**********"
click at [447, 269] on div "Add Column" at bounding box center [489, 326] width 868 height 435
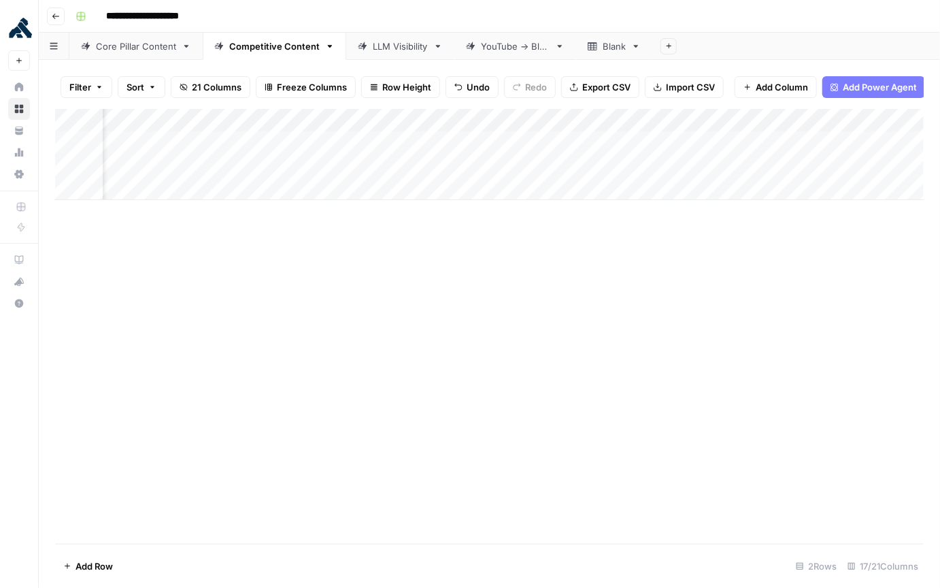
click at [570, 160] on div "Add Column" at bounding box center [489, 154] width 868 height 91
click at [588, 158] on div "Add Column" at bounding box center [489, 154] width 868 height 91
click at [588, 158] on textarea at bounding box center [633, 166] width 218 height 19
type textarea "**********"
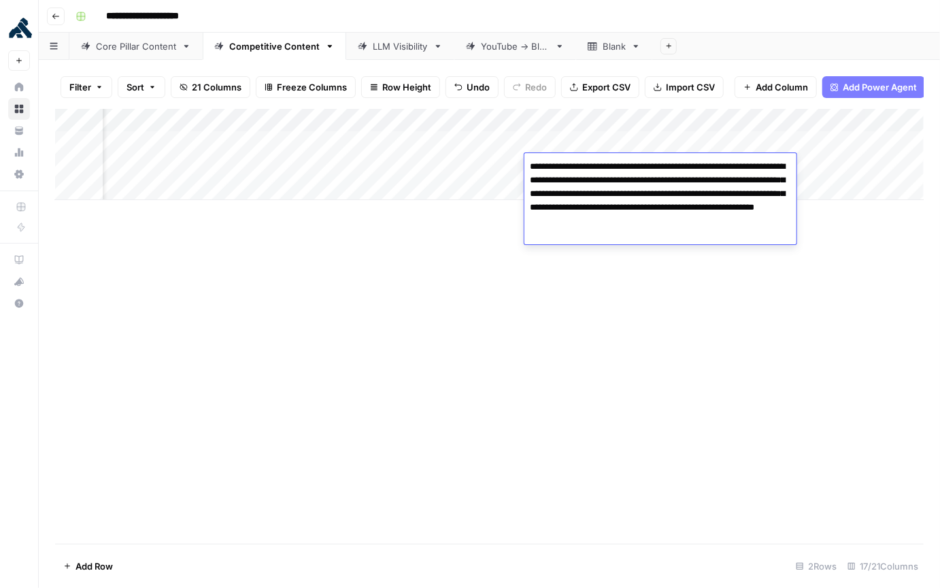
click at [573, 345] on div "Add Column" at bounding box center [489, 326] width 868 height 435
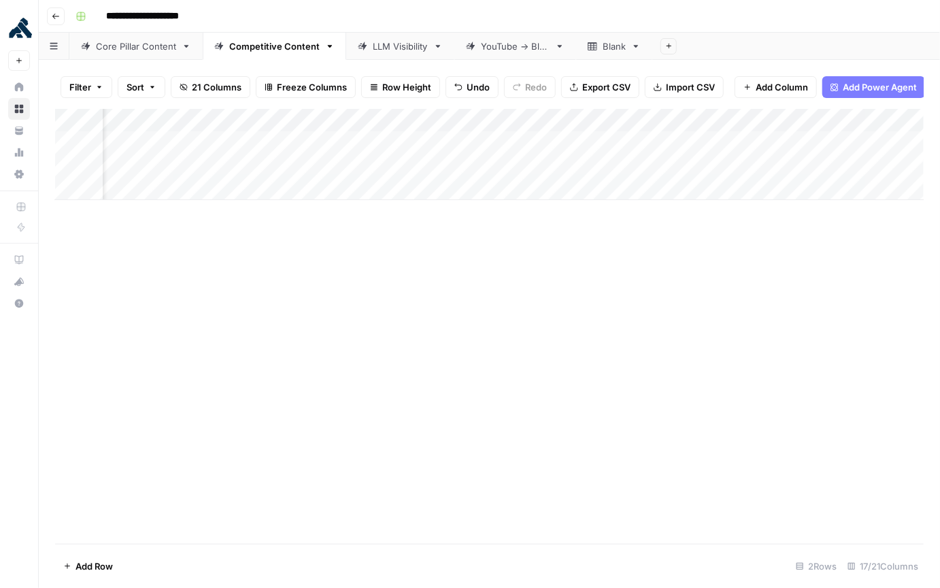
click at [652, 165] on div "Add Column" at bounding box center [489, 154] width 868 height 91
click at [666, 168] on div "Add Column" at bounding box center [489, 154] width 868 height 91
click at [666, 169] on textarea at bounding box center [724, 166] width 218 height 19
type textarea "*********"
click at [692, 287] on div "Add Column" at bounding box center [489, 326] width 868 height 435
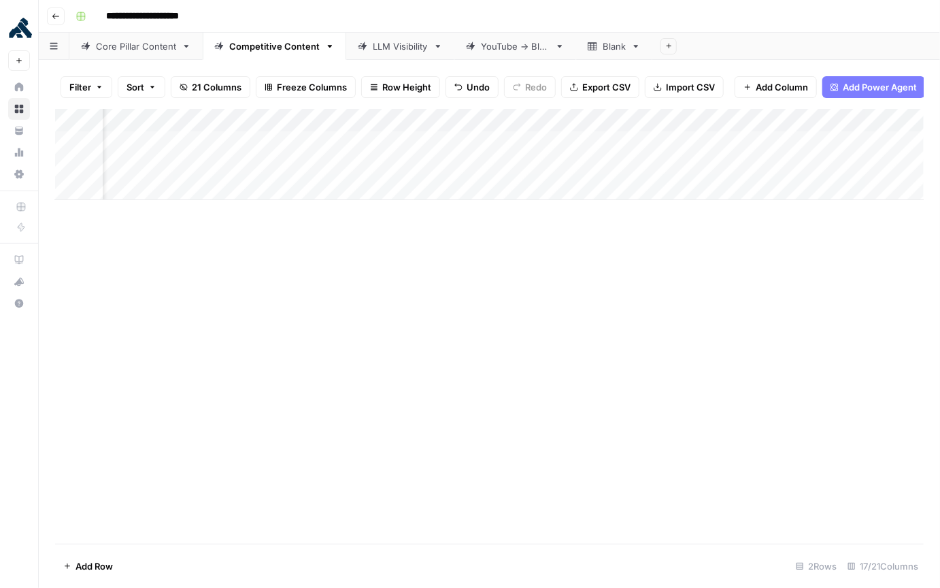
click at [777, 163] on div "Add Column" at bounding box center [489, 154] width 868 height 91
click at [780, 164] on div "Add Column" at bounding box center [489, 154] width 868 height 91
click at [780, 164] on textarea at bounding box center [824, 166] width 218 height 19
type textarea "**********"
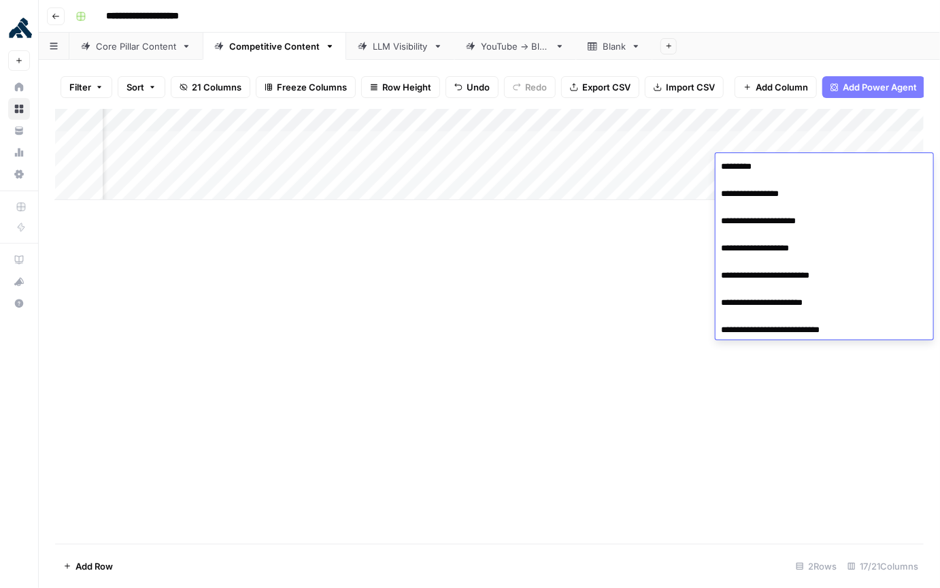
click at [614, 266] on div "Add Column" at bounding box center [489, 326] width 868 height 435
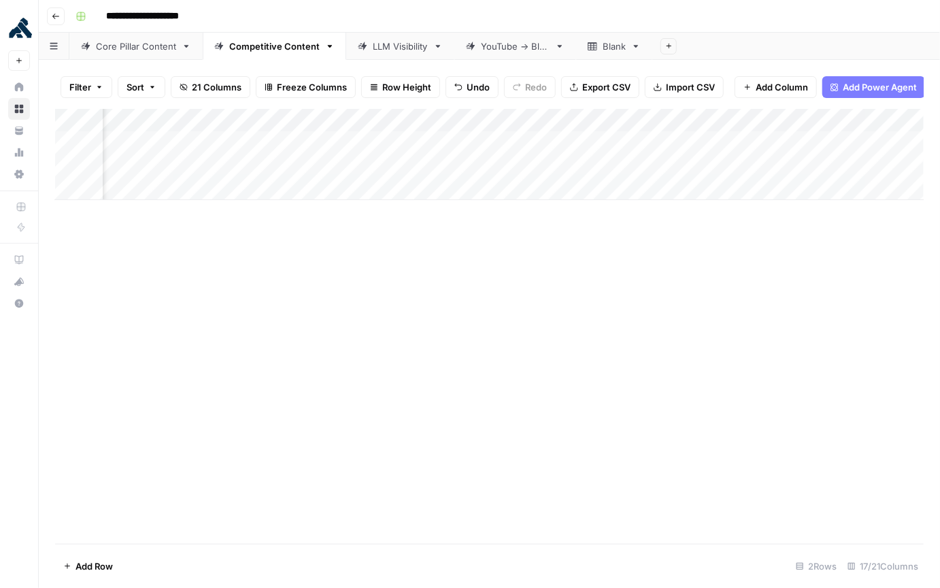
scroll to position [0, 331]
click at [596, 163] on div "Add Column" at bounding box center [489, 154] width 868 height 91
click at [579, 165] on div "Add Column" at bounding box center [489, 154] width 868 height 91
click at [579, 165] on textarea at bounding box center [653, 166] width 218 height 19
type textarea "**********"
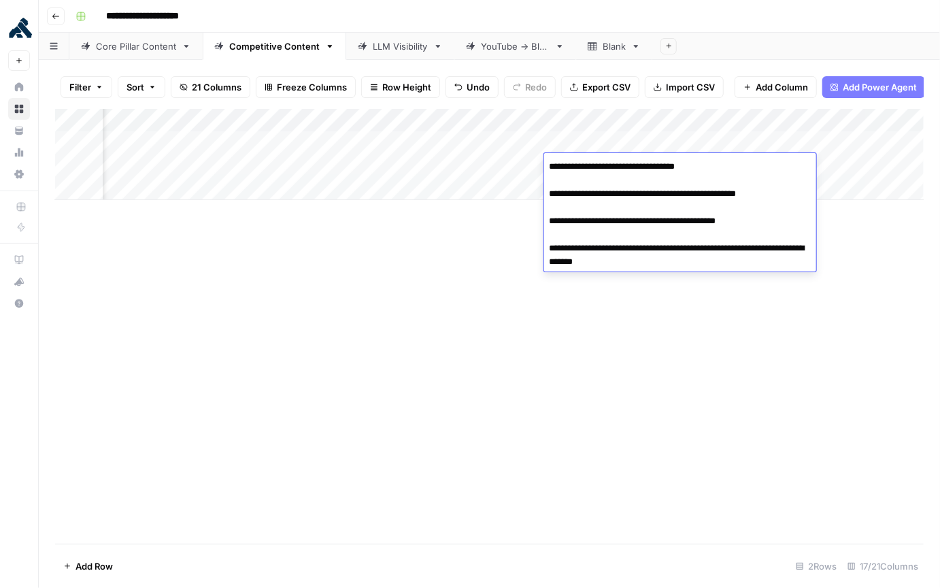
click at [486, 300] on div "Add Column" at bounding box center [489, 326] width 868 height 435
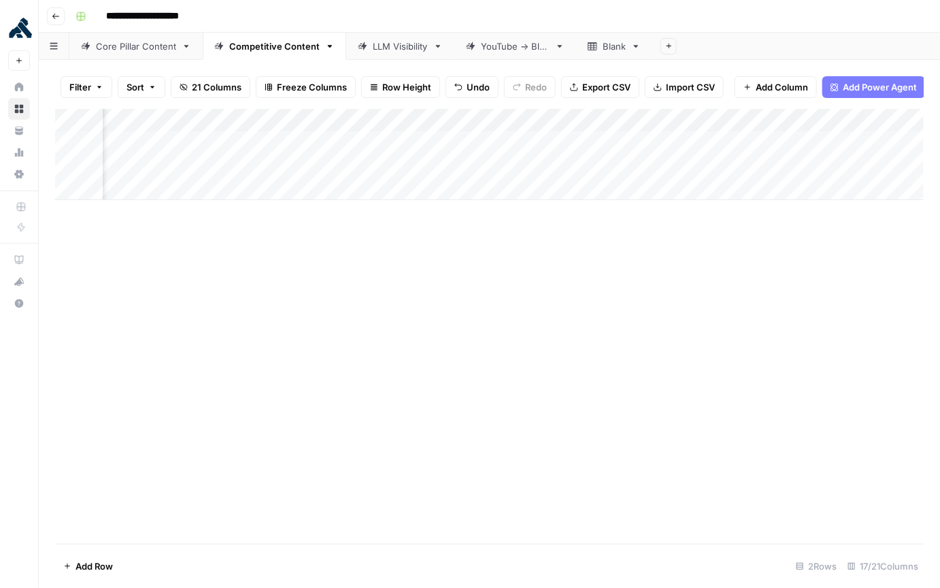
click at [681, 166] on div "Add Column" at bounding box center [489, 154] width 868 height 91
click at [690, 162] on div "Add Column" at bounding box center [489, 154] width 868 height 91
click at [690, 162] on textarea at bounding box center [745, 166] width 218 height 19
type textarea "**********"
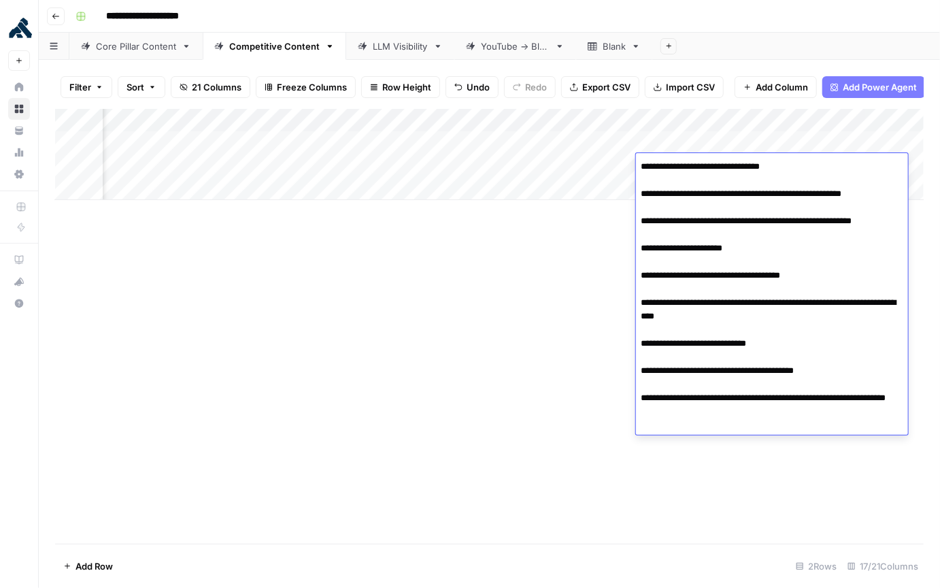
click at [577, 308] on div "Add Column" at bounding box center [489, 326] width 868 height 435
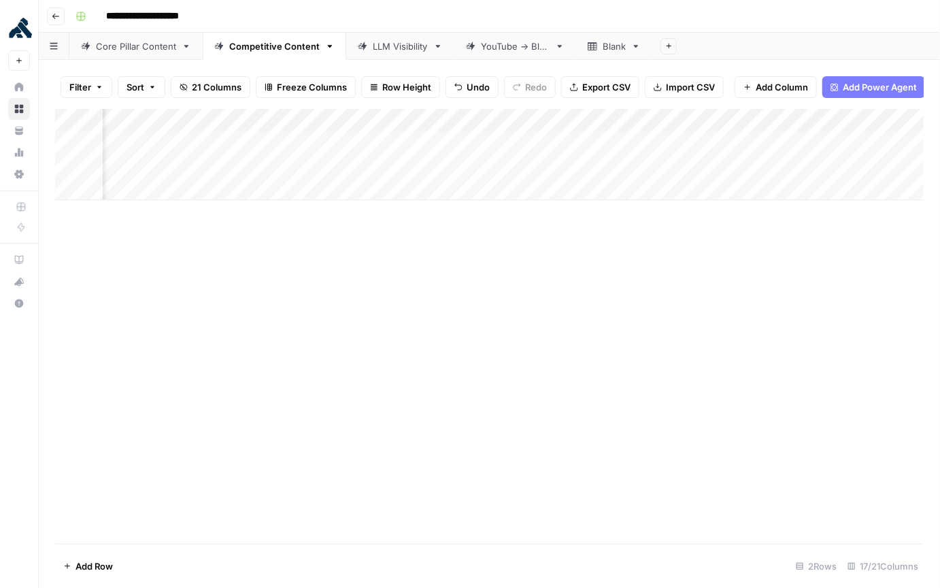
click at [792, 167] on div "Add Column" at bounding box center [489, 154] width 868 height 91
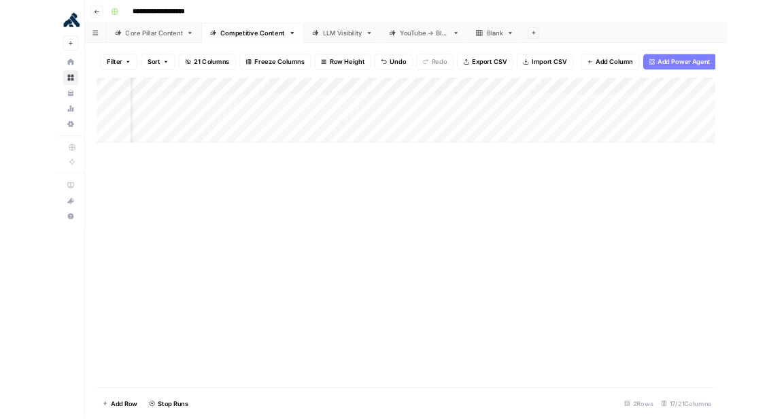
scroll to position [0, 1317]
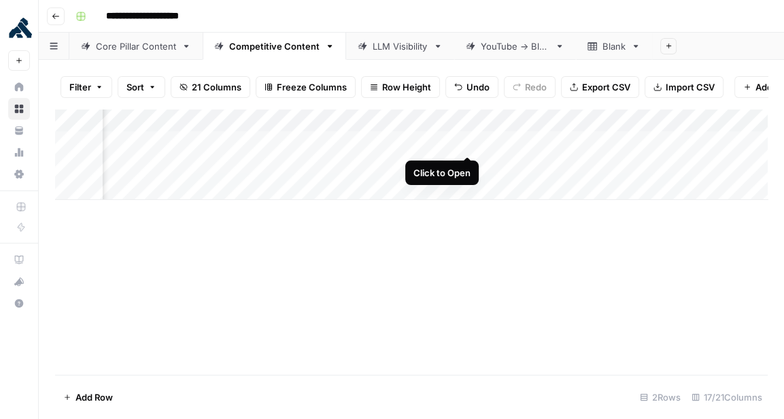
click at [469, 145] on div "Add Column" at bounding box center [411, 154] width 713 height 91
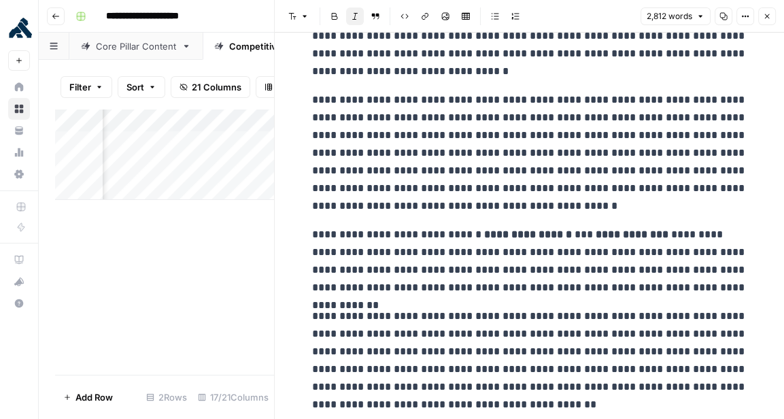
scroll to position [324, 0]
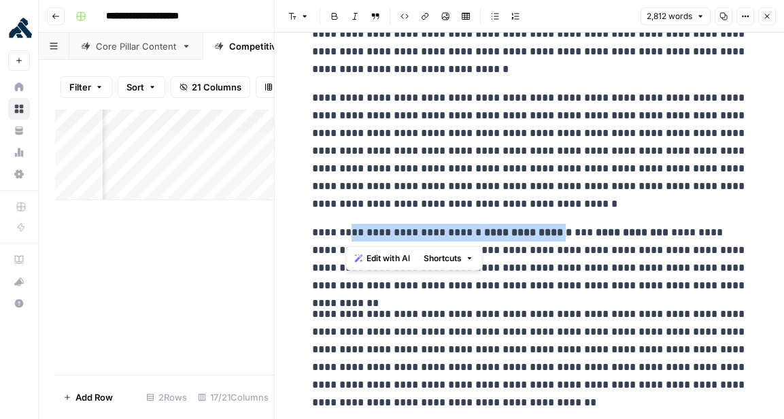
drag, startPoint x: 345, startPoint y: 232, endPoint x: 592, endPoint y: 239, distance: 246.3
click at [583, 237] on p "**********" at bounding box center [529, 259] width 435 height 71
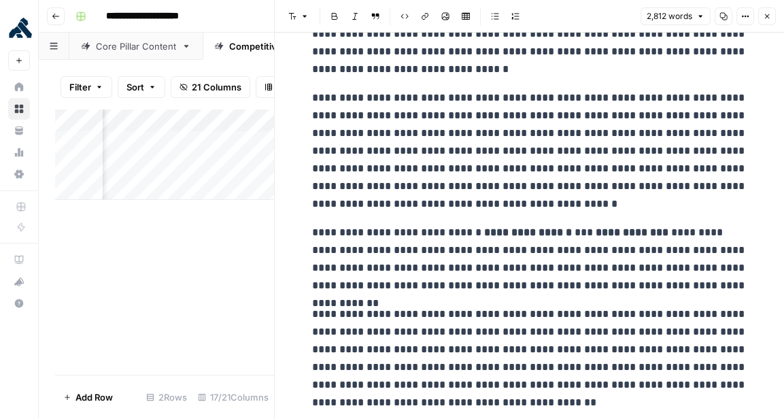
click at [664, 294] on p "**********" at bounding box center [529, 259] width 435 height 71
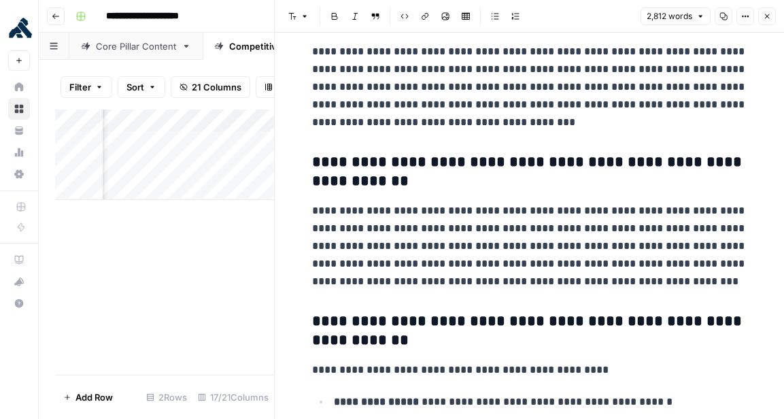
scroll to position [8611, 0]
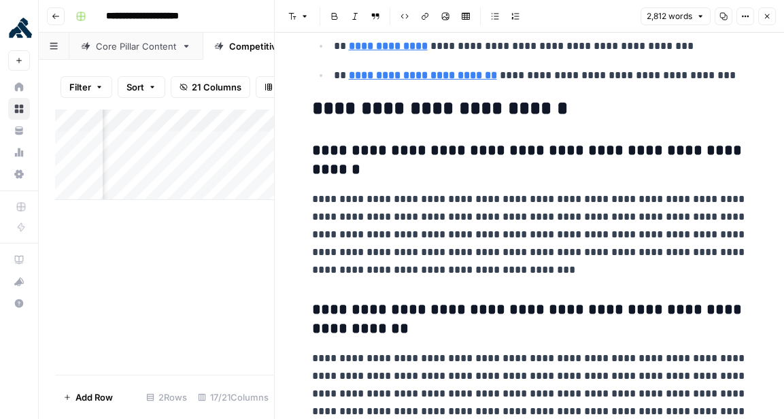
type input "https://docs.konghq.com/"
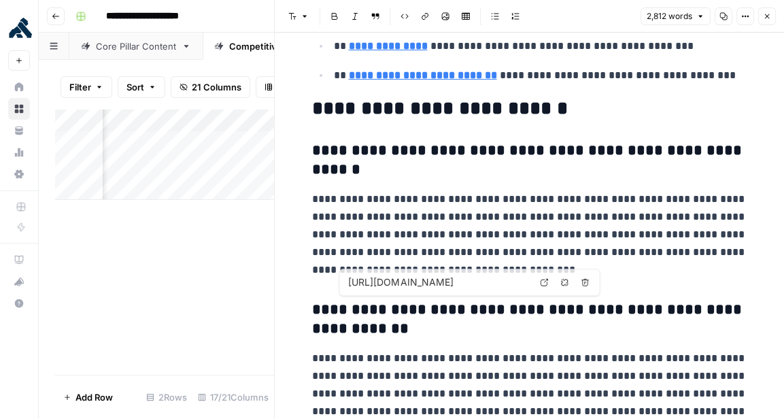
type input "https://www.konghq.com/solutions/ai-gateway"
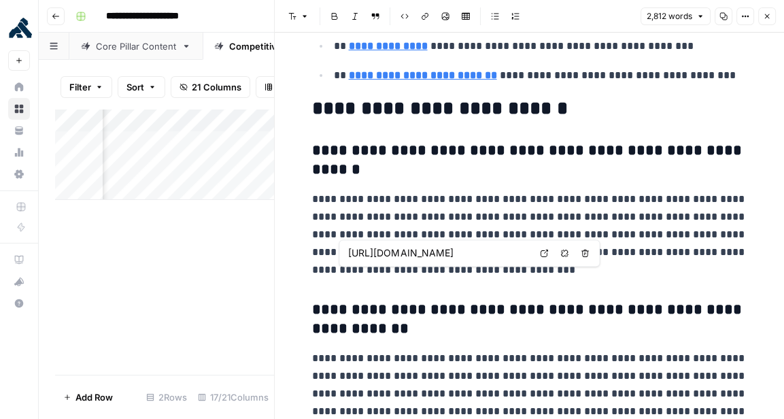
type input "https://docs.konghq.com/"
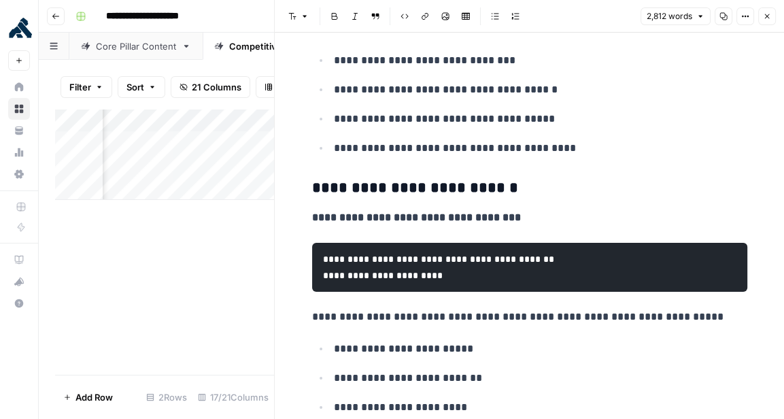
scroll to position [7052, 0]
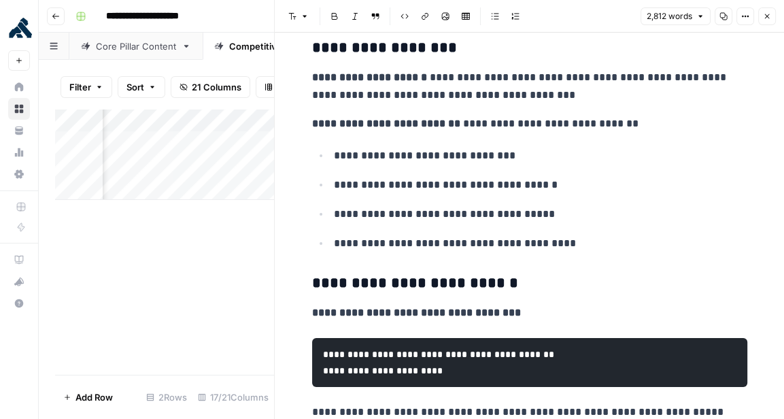
click at [773, 12] on button "Close" at bounding box center [767, 16] width 18 height 18
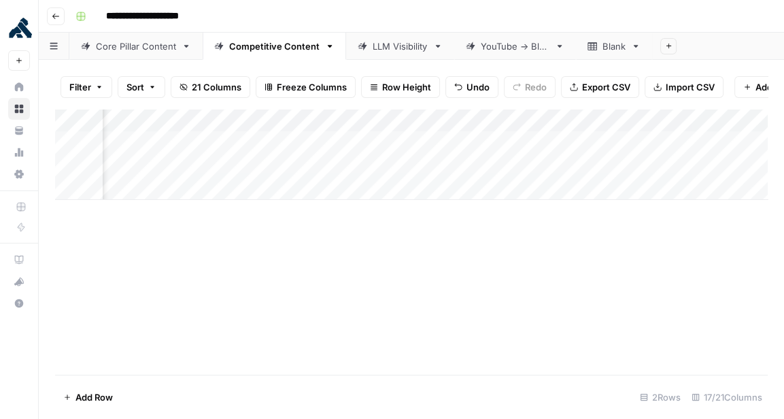
scroll to position [0, 993]
click at [375, 163] on div "Add Column" at bounding box center [411, 154] width 713 height 91
